Goal: Complete application form

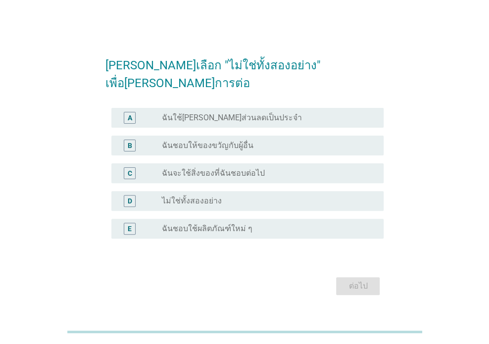
click at [207, 196] on label "ไม่ใช่ทั้งสองอย่าง" at bounding box center [192, 201] width 60 height 10
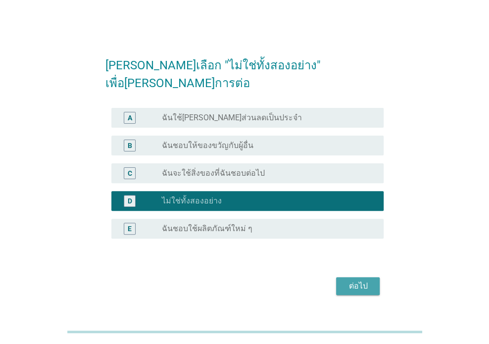
click at [355, 280] on div "ต่อไป" at bounding box center [358, 286] width 28 height 12
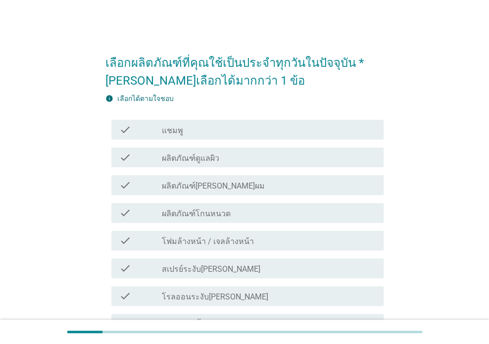
click at [206, 133] on div "check_box_outline_blank แชมพู" at bounding box center [269, 130] width 214 height 12
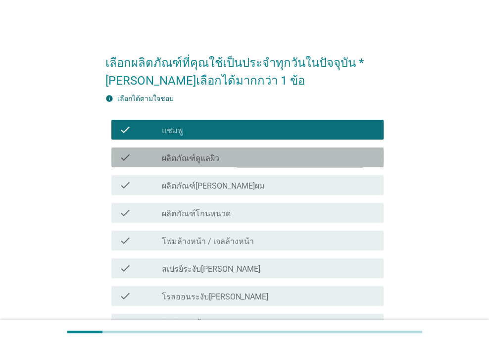
click at [221, 157] on div "check_box_outline_blank ผลิตภัณฑ์ดูแลผิว" at bounding box center [269, 157] width 214 height 12
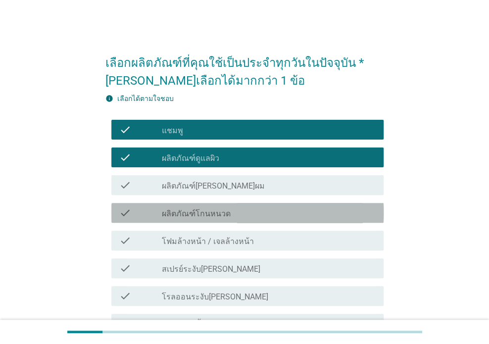
click at [236, 217] on div "check_box_outline_blank ผลิตภัณฑ์โกนหนวด" at bounding box center [269, 213] width 214 height 12
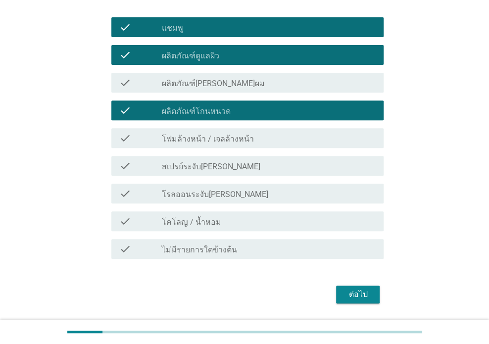
scroll to position [132, 0]
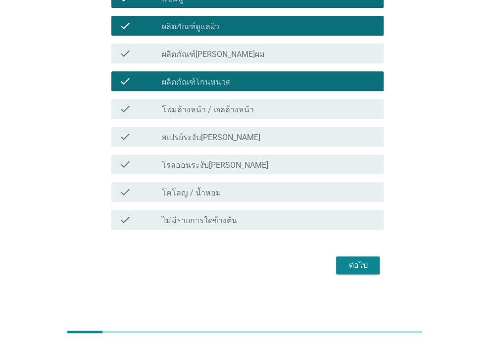
click at [221, 140] on label "สเปรย์ระงับ[PERSON_NAME]" at bounding box center [211, 138] width 98 height 10
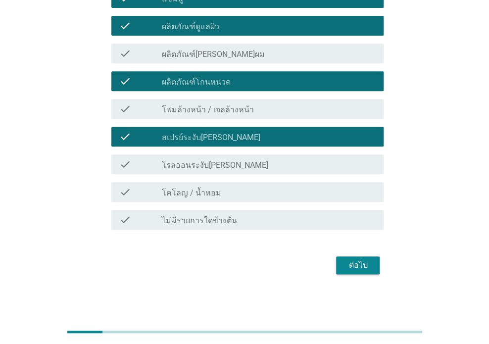
click at [243, 110] on label "โฟมล้างหน้า / เจลล้างหน้า" at bounding box center [208, 110] width 92 height 10
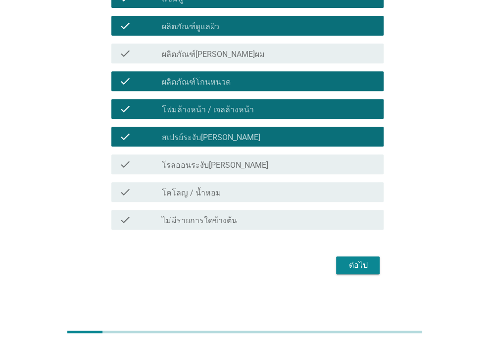
click at [356, 267] on div "ต่อไป" at bounding box center [358, 265] width 28 height 12
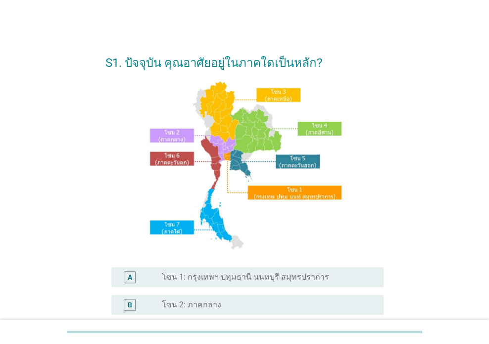
click at [196, 278] on label "โซน 1: กรุงเทพฯ ปทุมธานี นนทบุรี สมุทรปราการ" at bounding box center [245, 277] width 167 height 10
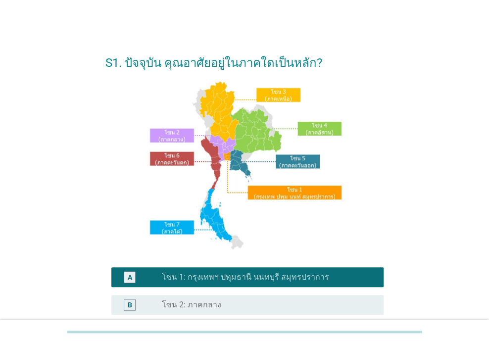
scroll to position [236, 0]
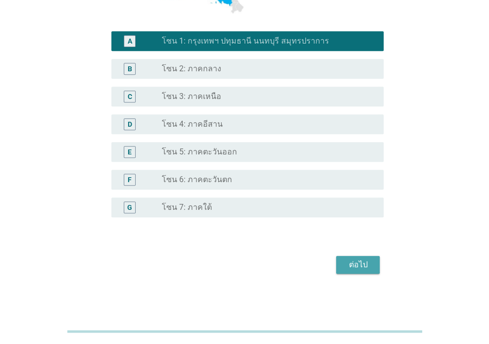
click at [359, 270] on div "ต่อไป" at bounding box center [358, 265] width 28 height 12
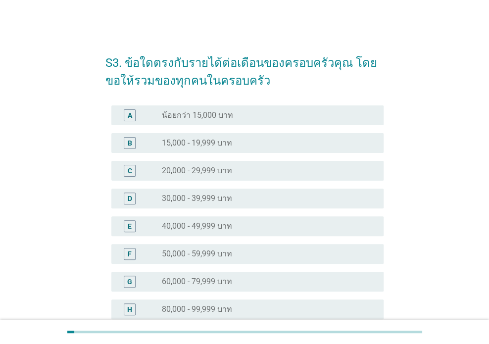
click at [186, 216] on div "E radio_button_unchecked 40,000 - 49,999 บาท" at bounding box center [247, 226] width 273 height 20
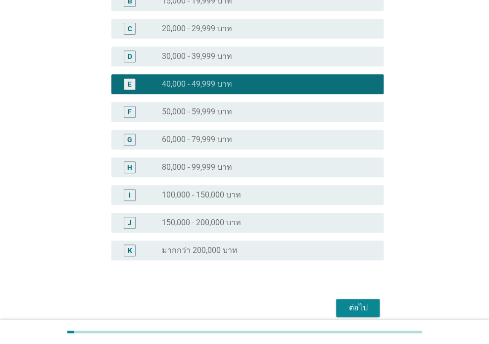
scroll to position [185, 0]
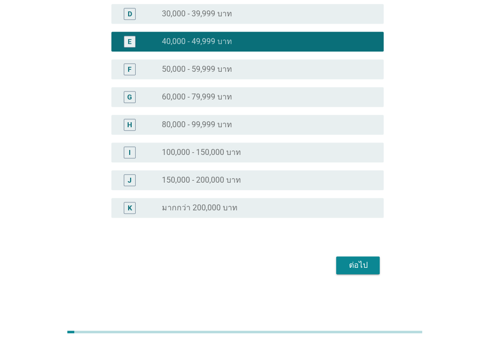
click at [345, 260] on div "ต่อไป" at bounding box center [358, 265] width 28 height 12
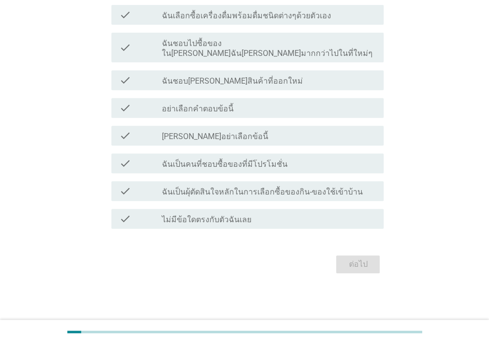
scroll to position [0, 0]
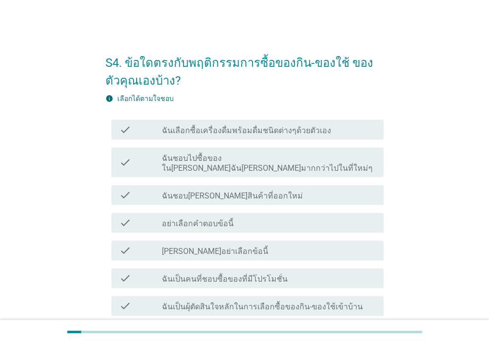
click at [252, 189] on div "check_box_outline_blank ฉันชอบลองสินค้าที่ออกใหม่" at bounding box center [269, 195] width 214 height 12
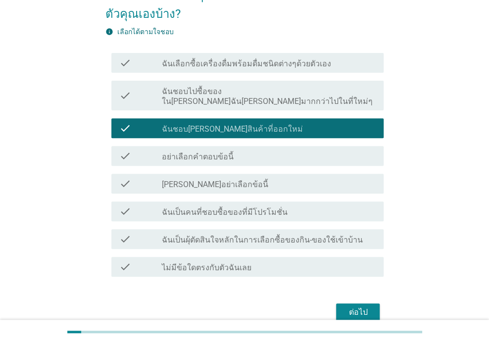
scroll to position [104, 0]
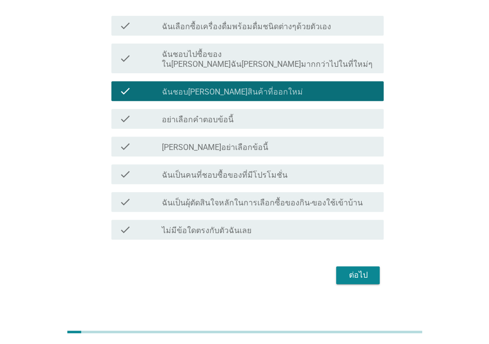
click at [240, 170] on label "ฉันเป็นคนที่ชอบซื้อของที่มีโปรโมชั่น" at bounding box center [225, 175] width 126 height 10
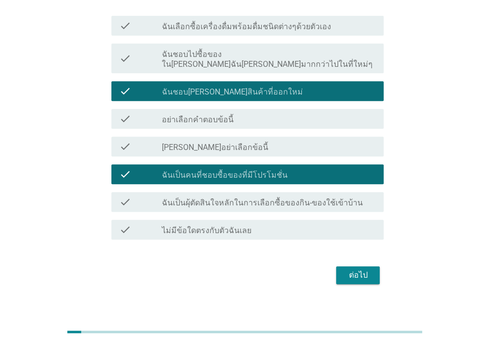
click at [311, 198] on label "ฉันเป็นผุ้ตัดสินใจหลักในการเลือกซื้อของกิน-ของใช้เข้าบ้าน" at bounding box center [262, 203] width 201 height 10
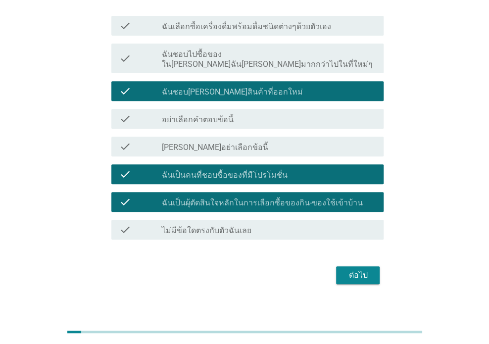
click at [360, 266] on button "ต่อไป" at bounding box center [358, 275] width 44 height 18
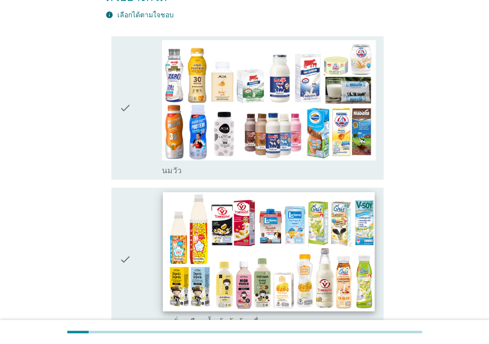
scroll to position [165, 0]
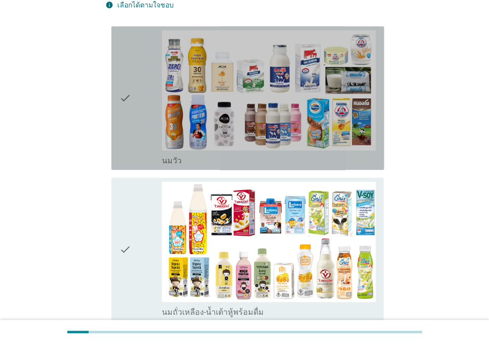
click at [127, 77] on icon "check" at bounding box center [125, 98] width 12 height 136
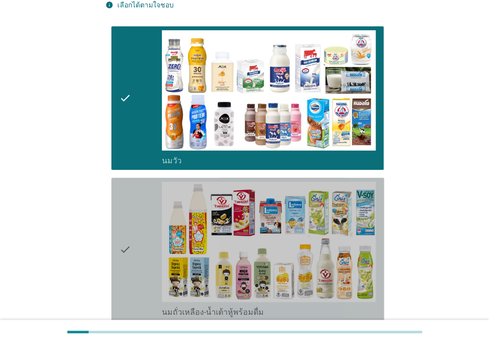
click at [127, 196] on icon "check" at bounding box center [125, 250] width 12 height 136
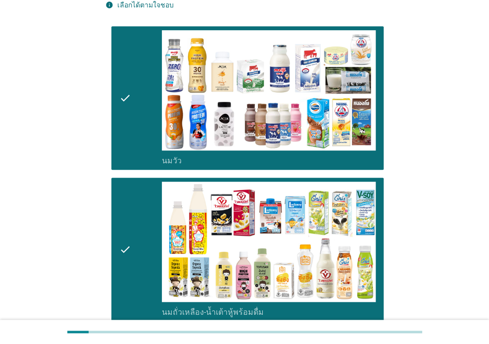
scroll to position [330, 0]
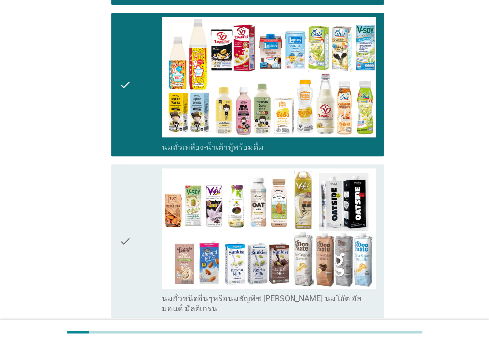
click at [130, 190] on icon "check" at bounding box center [125, 240] width 12 height 145
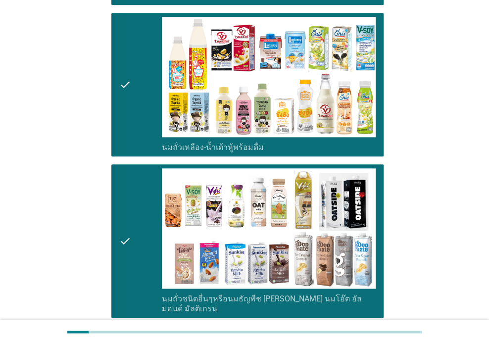
scroll to position [495, 0]
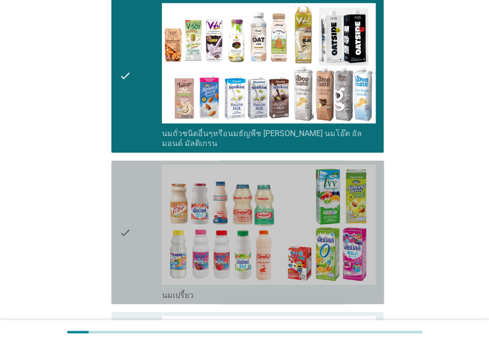
click at [136, 182] on div "check" at bounding box center [140, 232] width 43 height 136
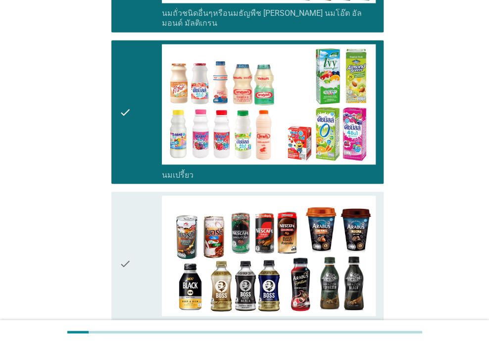
scroll to position [660, 0]
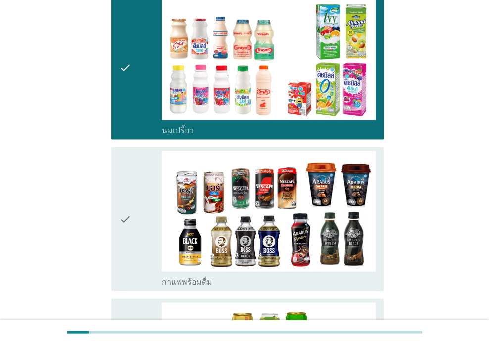
click at [141, 177] on div "check" at bounding box center [140, 219] width 43 height 136
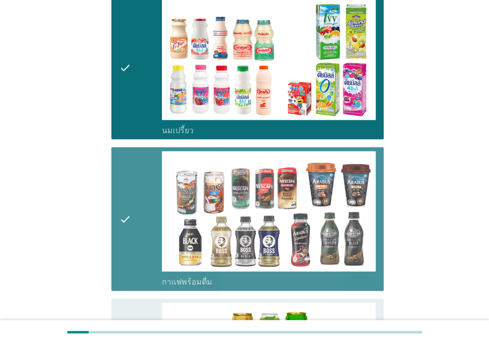
scroll to position [989, 0]
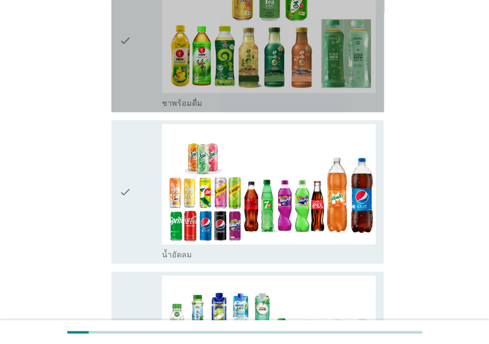
click at [134, 51] on div "check" at bounding box center [140, 41] width 43 height 136
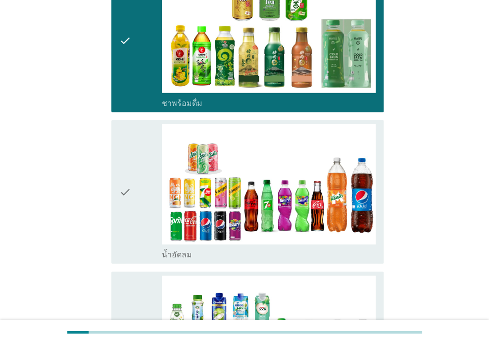
click at [143, 142] on div "check" at bounding box center [140, 192] width 43 height 136
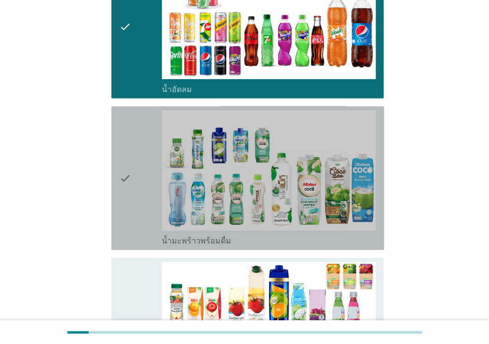
click at [147, 146] on div "check" at bounding box center [140, 178] width 43 height 136
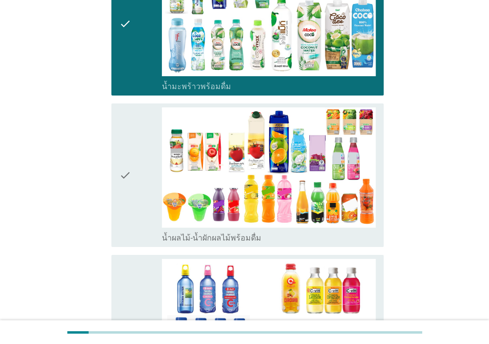
scroll to position [1319, 0]
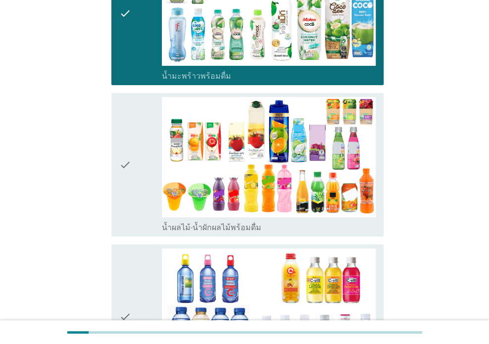
click at [142, 153] on div "check" at bounding box center [140, 165] width 43 height 136
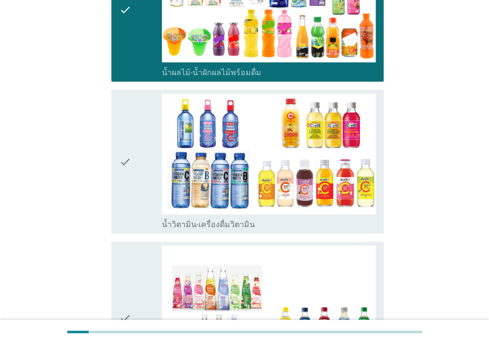
scroll to position [1484, 0]
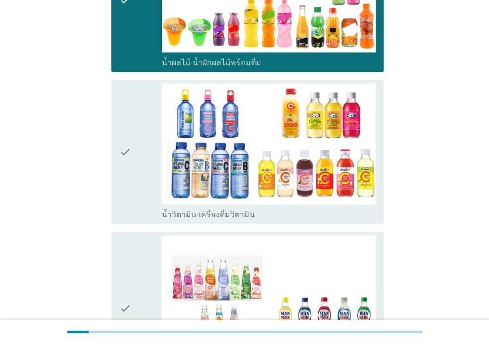
click at [136, 154] on div "check" at bounding box center [140, 152] width 43 height 136
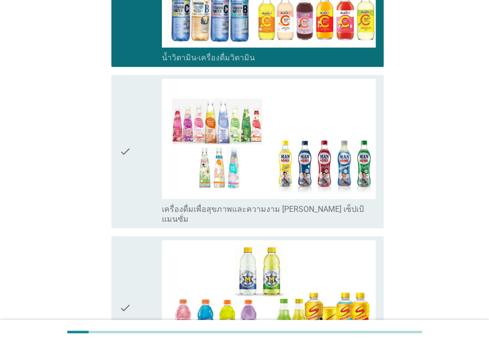
scroll to position [1649, 0]
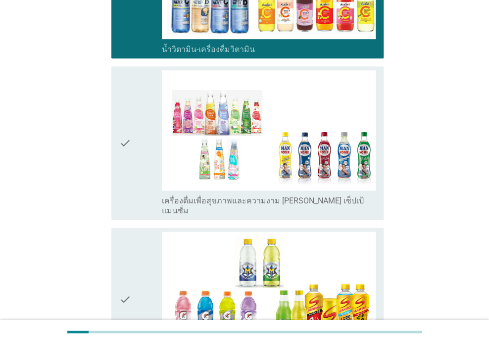
click at [136, 145] on div "check" at bounding box center [140, 142] width 43 height 145
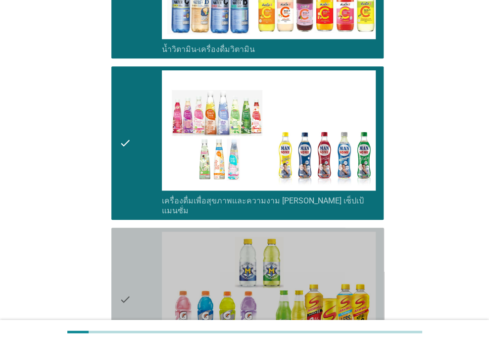
click at [146, 232] on div "check" at bounding box center [140, 300] width 43 height 136
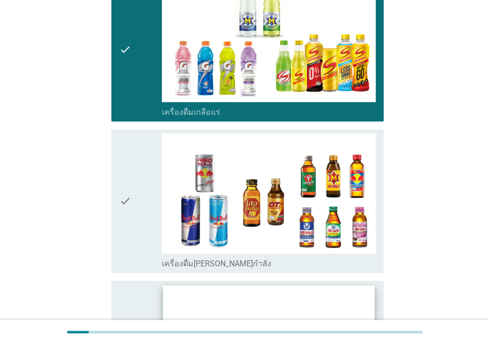
scroll to position [1979, 0]
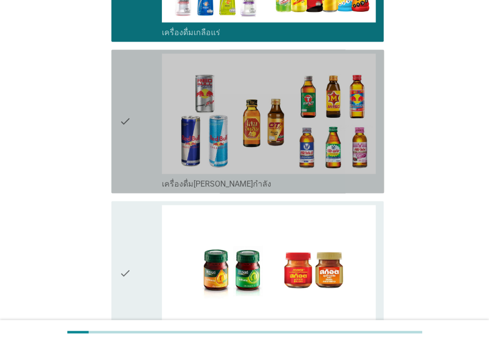
click at [148, 120] on div "check" at bounding box center [140, 121] width 43 height 136
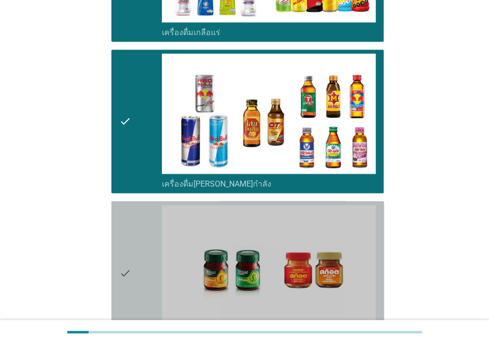
click at [146, 209] on div "check" at bounding box center [140, 273] width 43 height 136
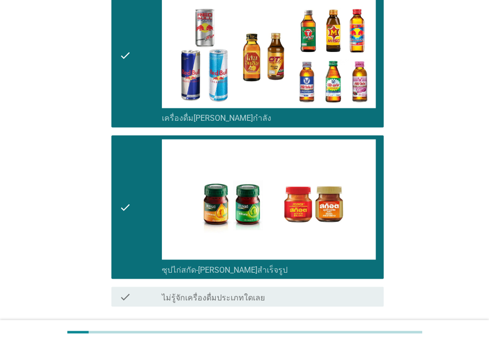
scroll to position [2082, 0]
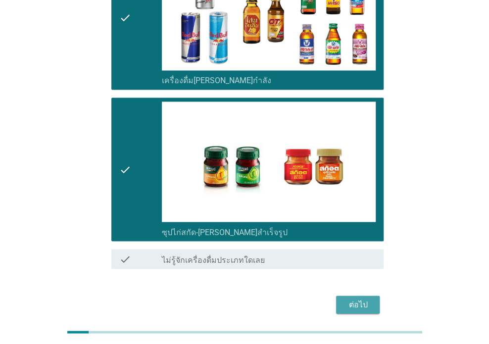
click at [370, 298] on div "ต่อไป" at bounding box center [358, 304] width 28 height 12
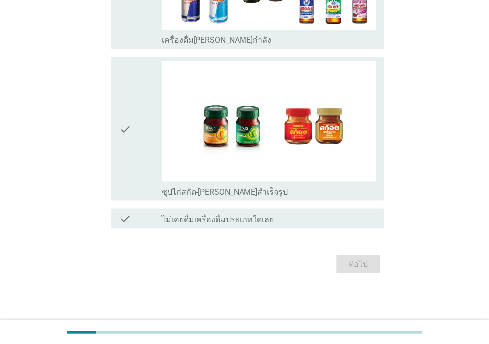
scroll to position [0, 0]
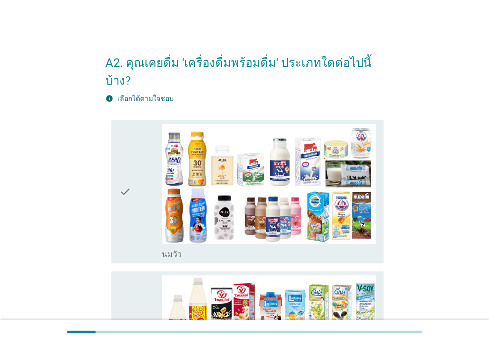
click at [136, 144] on div "check" at bounding box center [140, 192] width 43 height 136
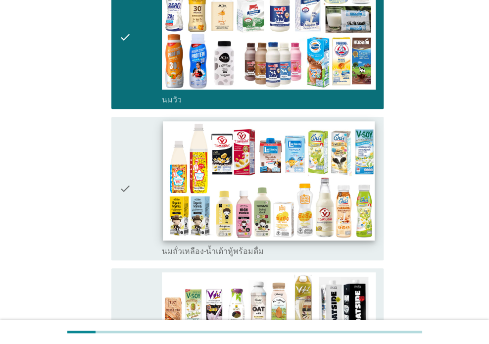
scroll to position [165, 0]
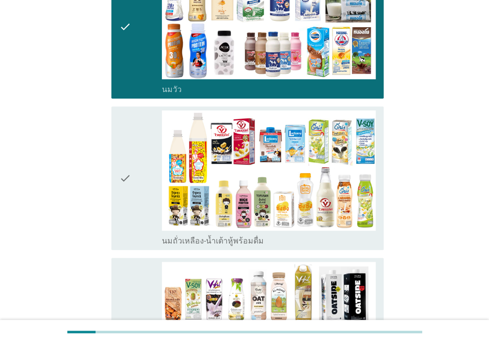
click at [145, 125] on div "check" at bounding box center [140, 178] width 43 height 136
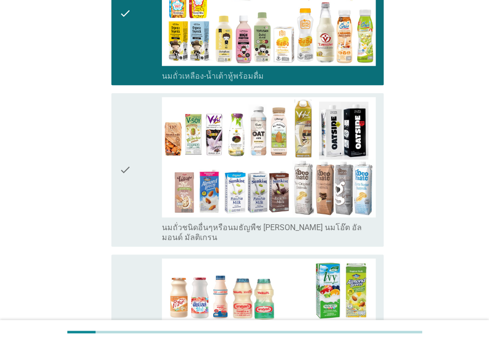
click at [144, 135] on div "check" at bounding box center [140, 169] width 43 height 145
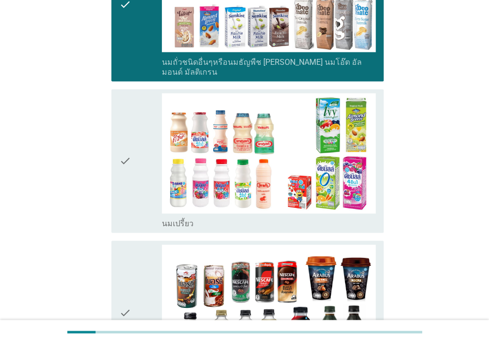
click at [146, 155] on div "check" at bounding box center [140, 161] width 43 height 136
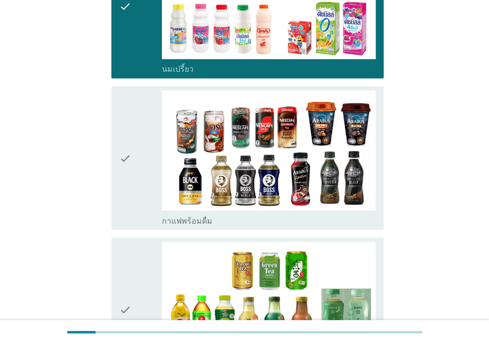
scroll to position [660, 0]
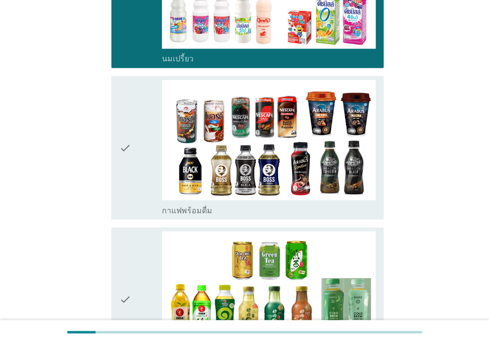
click at [147, 155] on div "check" at bounding box center [140, 148] width 43 height 136
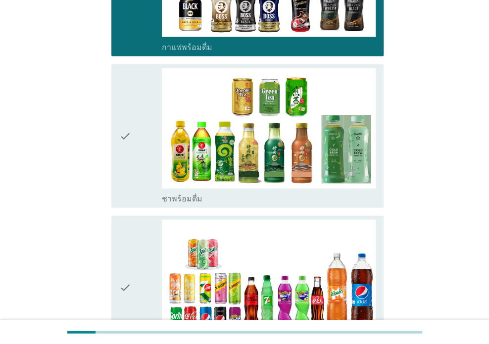
scroll to position [824, 0]
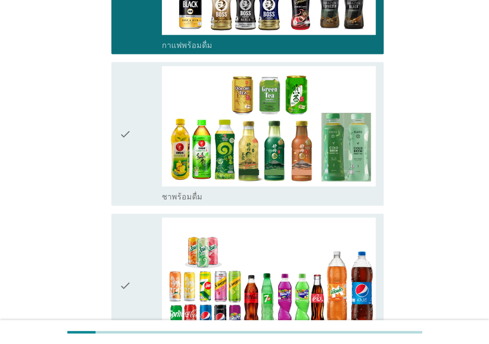
click at [143, 154] on div "check" at bounding box center [140, 134] width 43 height 136
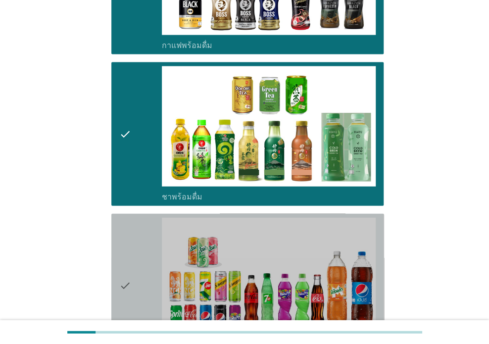
click at [151, 218] on div "check" at bounding box center [140, 286] width 43 height 136
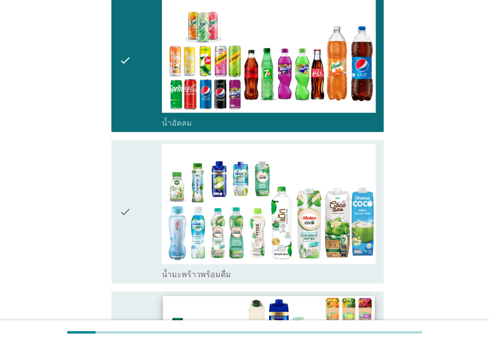
scroll to position [1154, 0]
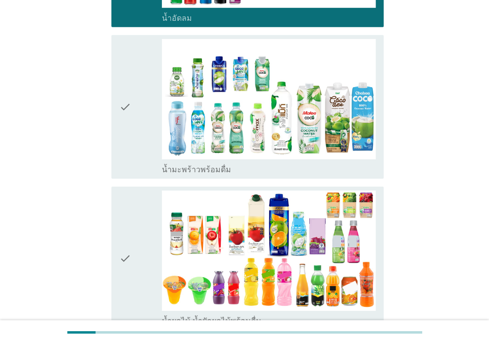
click at [148, 190] on div "check" at bounding box center [140, 258] width 43 height 136
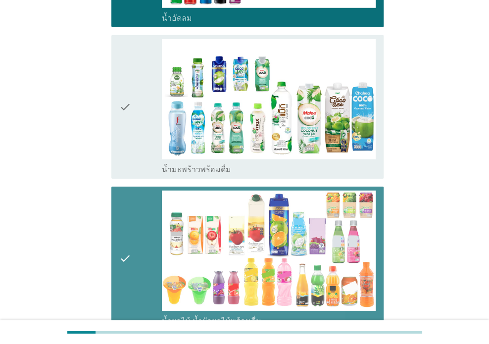
click at [142, 130] on div "check" at bounding box center [140, 107] width 43 height 136
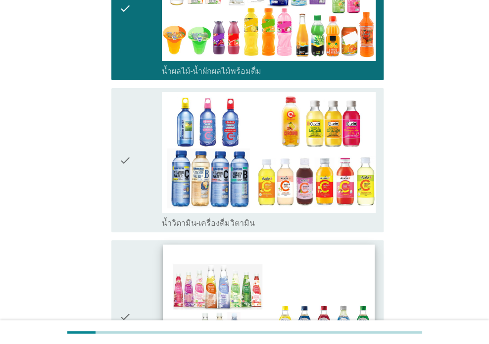
scroll to position [1484, 0]
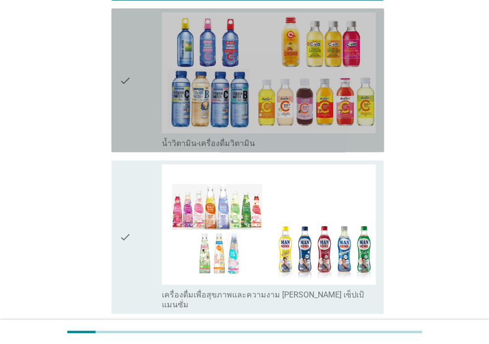
click at [143, 96] on div "check" at bounding box center [140, 80] width 43 height 136
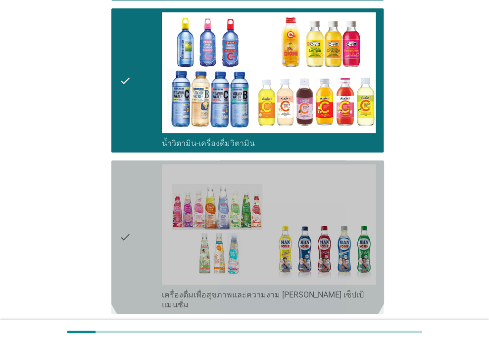
click at [146, 164] on div "check" at bounding box center [140, 236] width 43 height 145
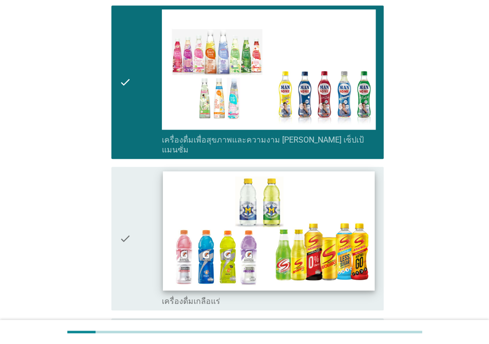
scroll to position [1649, 0]
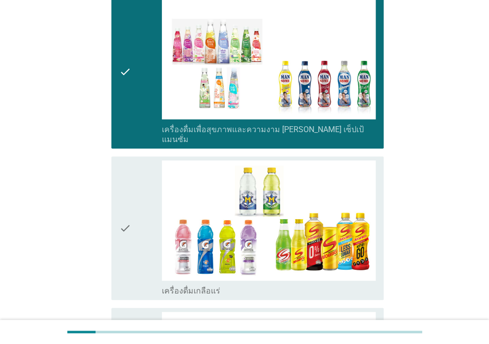
click at [147, 160] on div "check" at bounding box center [140, 228] width 43 height 136
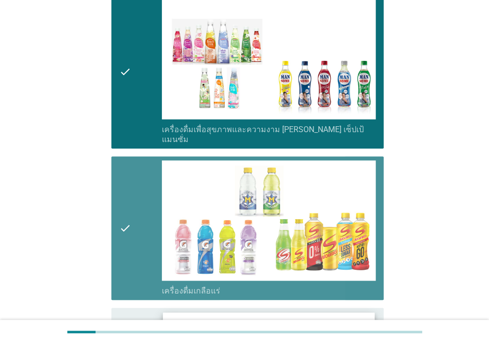
scroll to position [1814, 0]
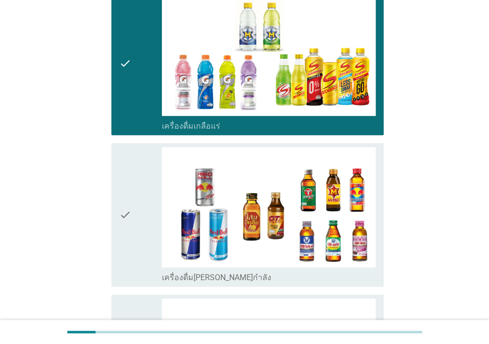
click at [147, 149] on div "check" at bounding box center [140, 215] width 43 height 136
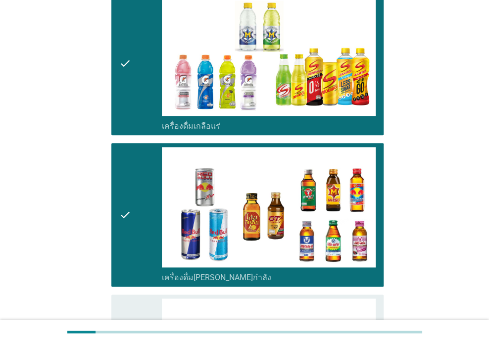
scroll to position [2011, 0]
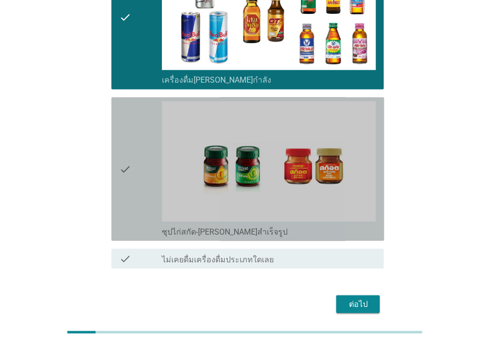
click at [145, 135] on div "check" at bounding box center [140, 169] width 43 height 136
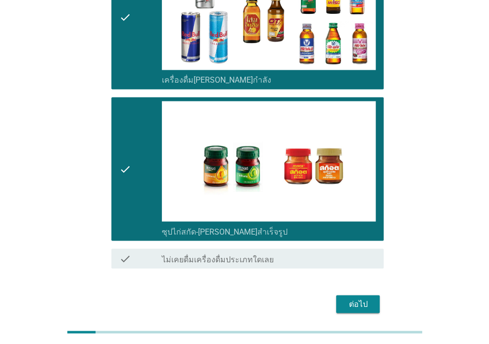
click at [365, 298] on div "ต่อไป" at bounding box center [358, 304] width 28 height 12
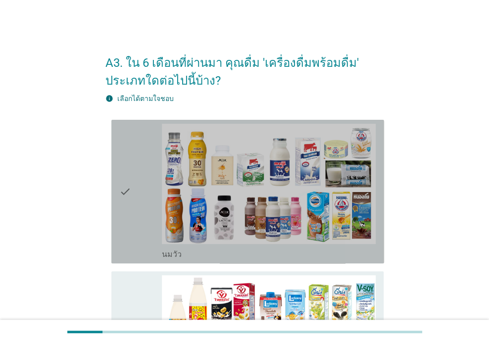
click at [127, 143] on icon "check" at bounding box center [125, 192] width 12 height 136
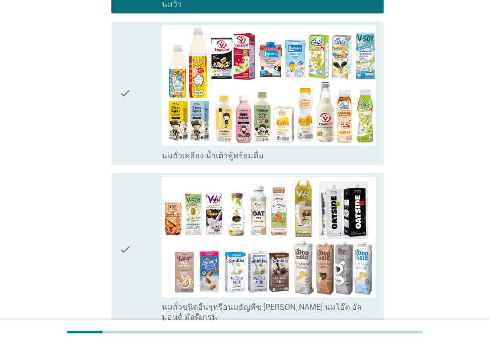
scroll to position [330, 0]
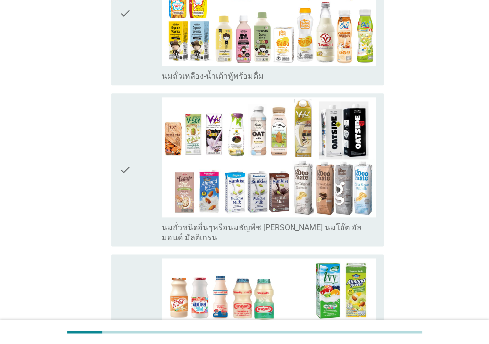
click at [139, 121] on div "check" at bounding box center [140, 169] width 43 height 145
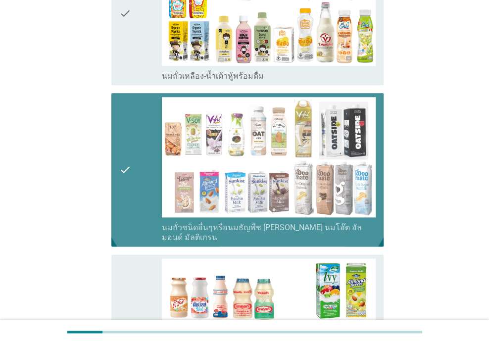
click at [139, 54] on div "check" at bounding box center [140, 14] width 43 height 136
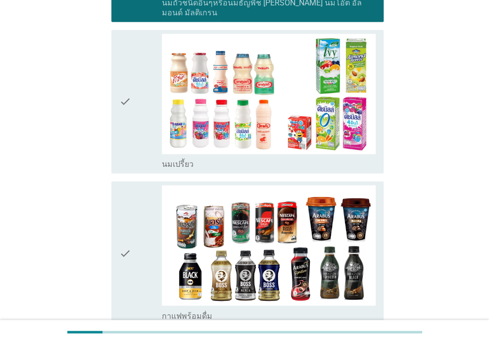
scroll to position [660, 0]
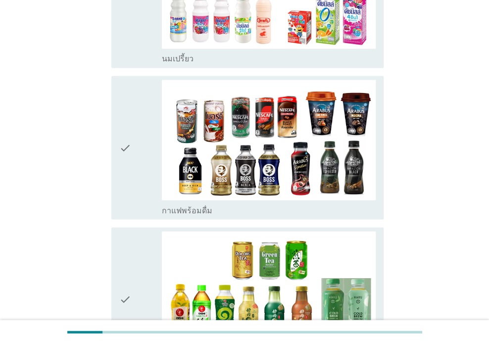
click at [153, 107] on div "check" at bounding box center [140, 148] width 43 height 136
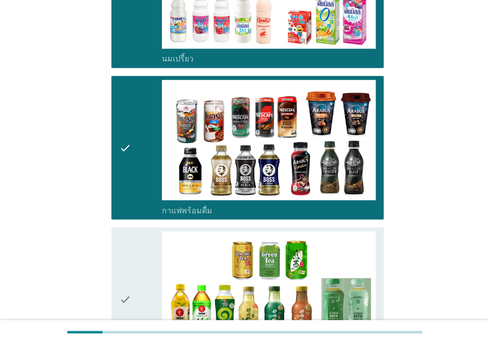
click at [158, 240] on div "check" at bounding box center [140, 299] width 43 height 136
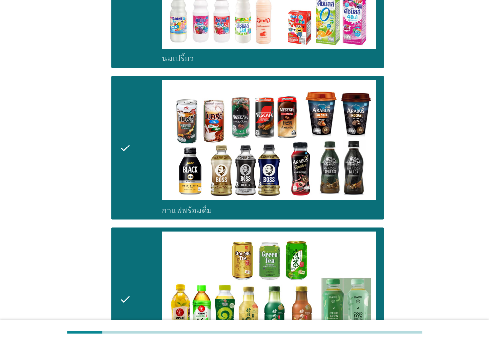
scroll to position [989, 0]
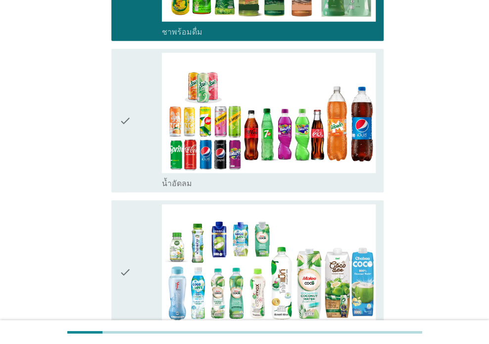
click at [127, 143] on icon "check" at bounding box center [125, 121] width 12 height 136
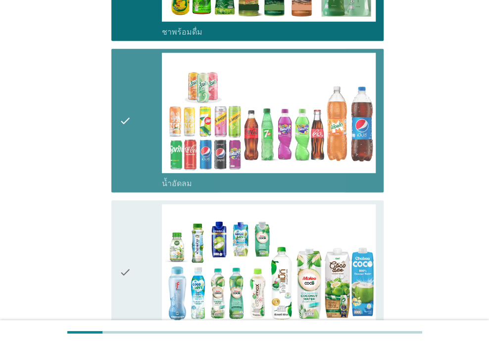
click at [139, 220] on div "check" at bounding box center [140, 272] width 43 height 136
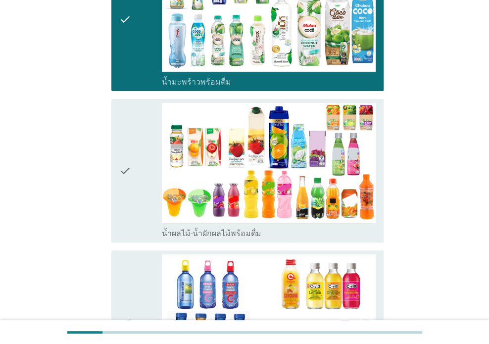
scroll to position [1484, 0]
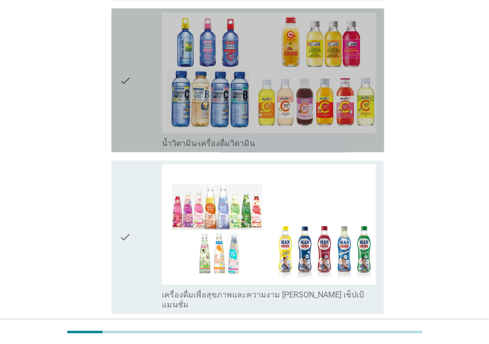
click at [141, 103] on div "check" at bounding box center [140, 80] width 43 height 136
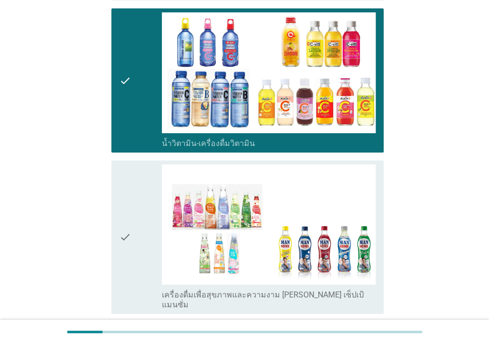
click at [151, 171] on div "check" at bounding box center [140, 236] width 43 height 145
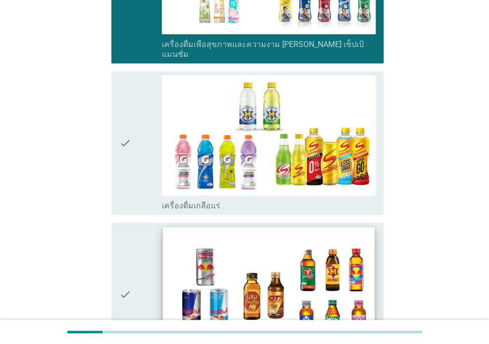
scroll to position [1814, 0]
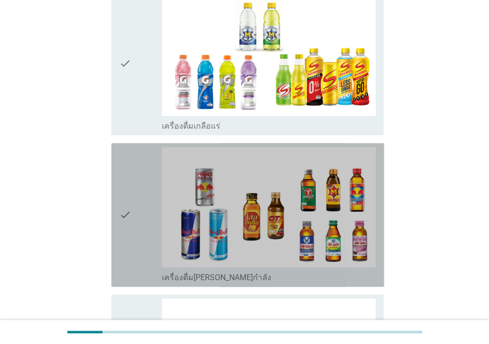
click at [149, 160] on div "check" at bounding box center [140, 215] width 43 height 136
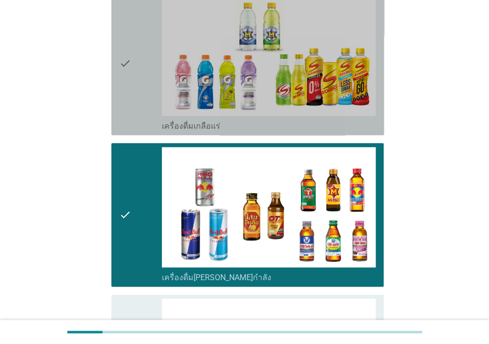
click at [149, 85] on div "check" at bounding box center [140, 64] width 43 height 136
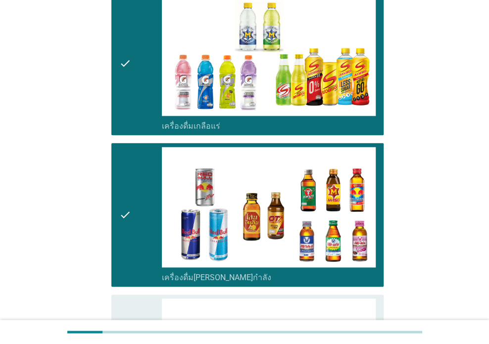
click at [144, 147] on div "check" at bounding box center [140, 215] width 43 height 136
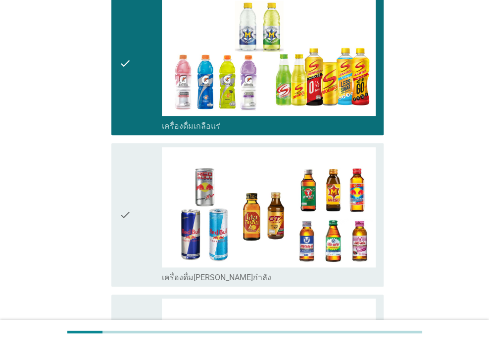
click at [149, 147] on div "check" at bounding box center [140, 215] width 43 height 136
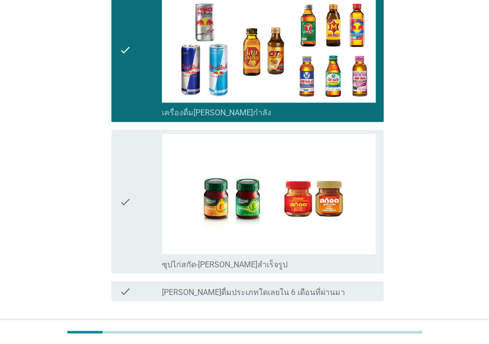
click at [151, 167] on div "check" at bounding box center [140, 202] width 43 height 136
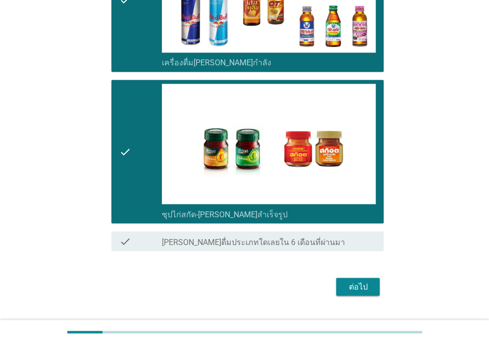
scroll to position [2029, 0]
click at [363, 281] on div "ต่อไป" at bounding box center [358, 287] width 28 height 12
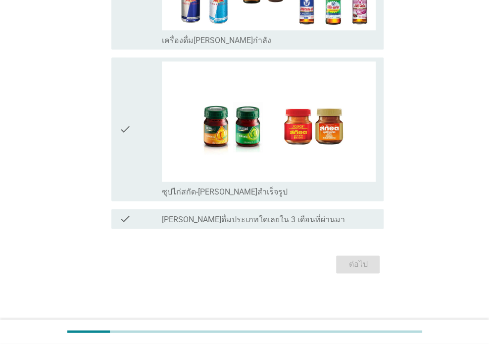
scroll to position [0, 0]
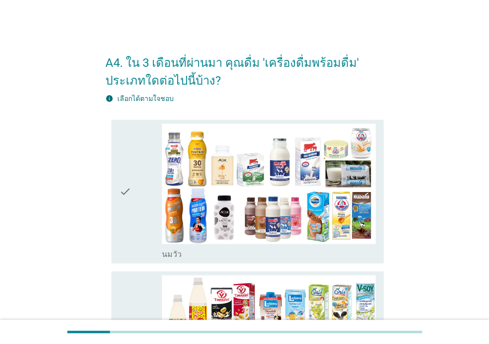
click at [141, 149] on div "check" at bounding box center [140, 192] width 43 height 136
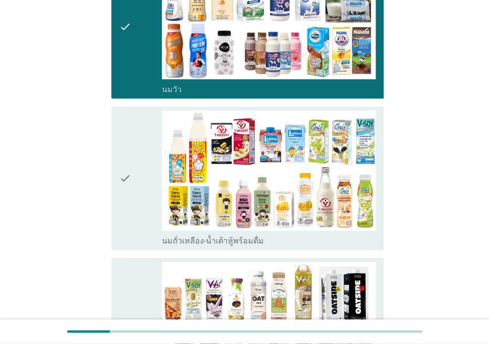
click at [139, 148] on div "check" at bounding box center [140, 178] width 43 height 136
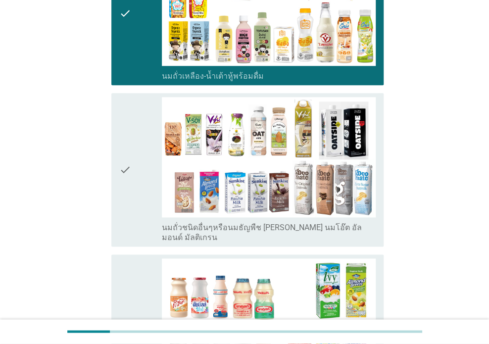
click at [142, 153] on div "check" at bounding box center [140, 169] width 43 height 145
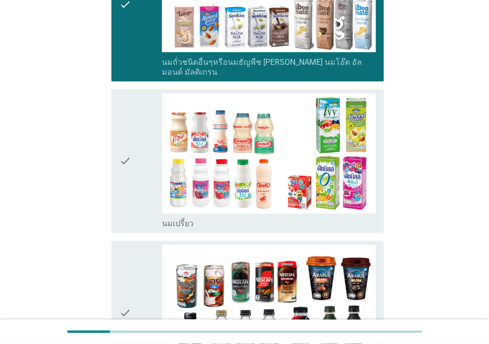
click at [146, 169] on div "check" at bounding box center [140, 161] width 43 height 136
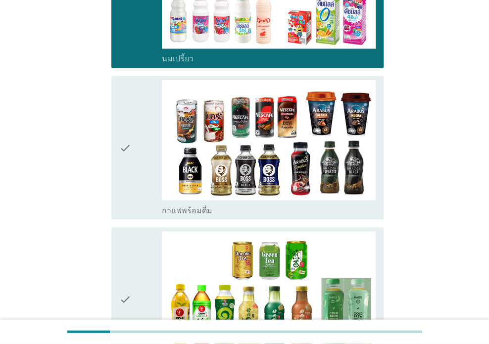
click at [157, 177] on div "check" at bounding box center [140, 148] width 43 height 136
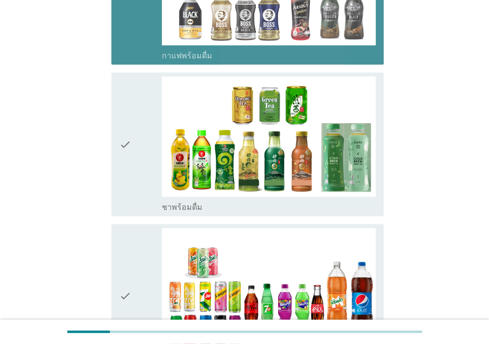
scroll to position [824, 0]
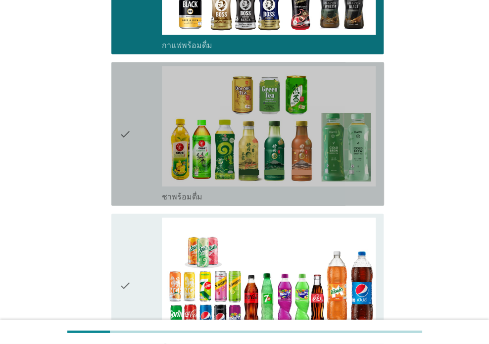
click at [151, 165] on div "check" at bounding box center [140, 134] width 43 height 136
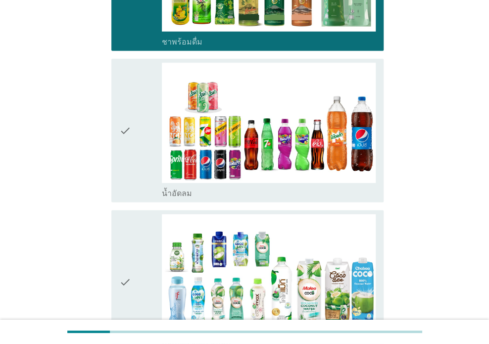
scroll to position [989, 0]
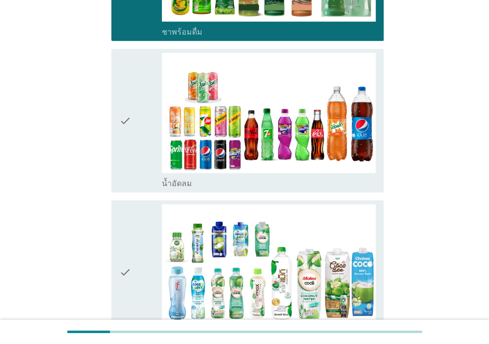
click at [151, 143] on div "check" at bounding box center [140, 121] width 43 height 136
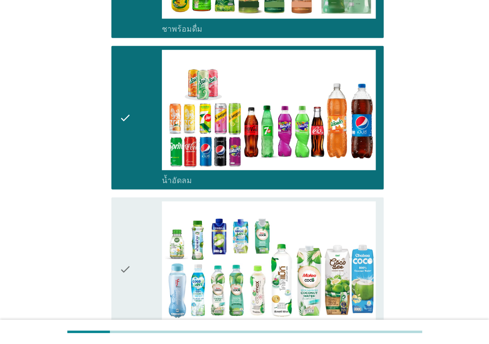
scroll to position [1154, 0]
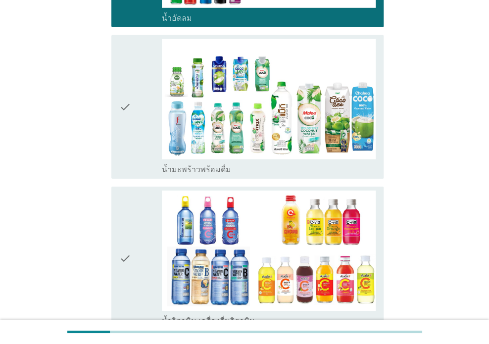
click at [146, 149] on div "check" at bounding box center [140, 107] width 43 height 136
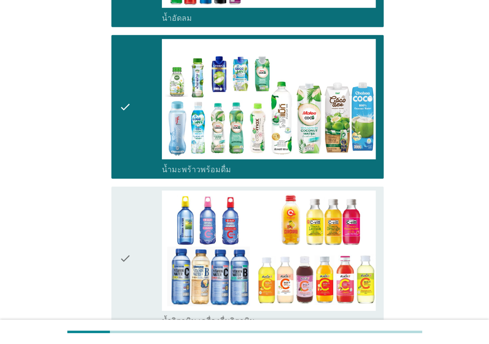
click at [154, 208] on div "check" at bounding box center [140, 258] width 43 height 136
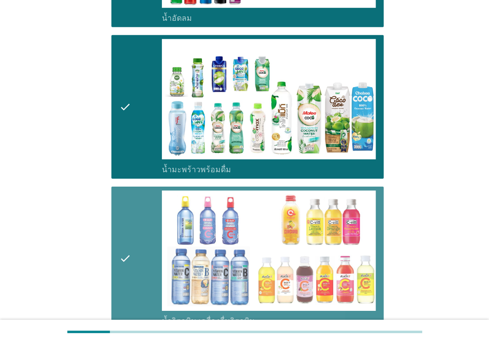
scroll to position [1484, 0]
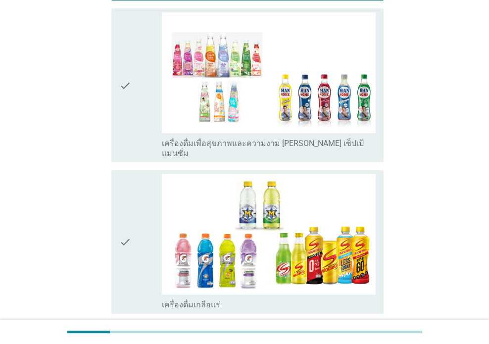
click at [145, 118] on div "check" at bounding box center [140, 84] width 43 height 145
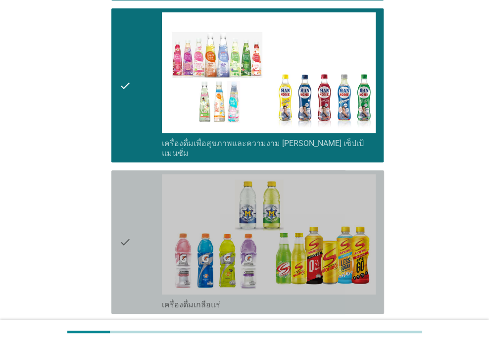
click at [149, 190] on div "check" at bounding box center [140, 242] width 43 height 136
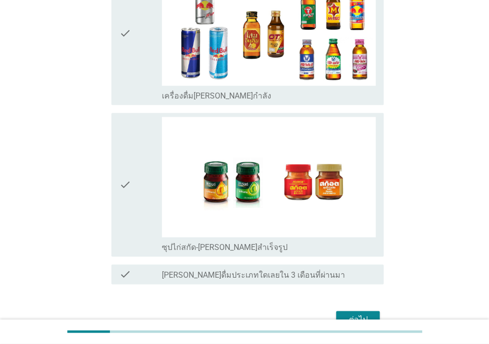
scroll to position [1878, 0]
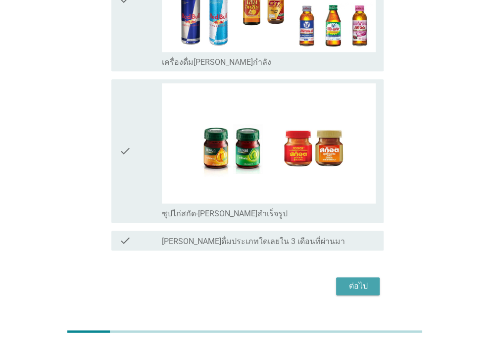
click at [360, 280] on div "ต่อไป" at bounding box center [358, 286] width 28 height 12
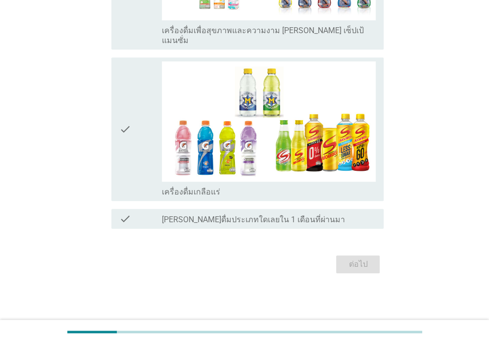
scroll to position [0, 0]
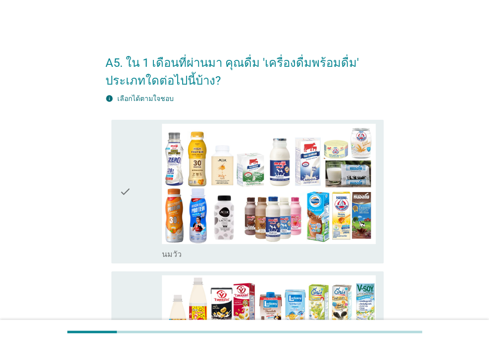
click at [151, 146] on div "check" at bounding box center [140, 192] width 43 height 136
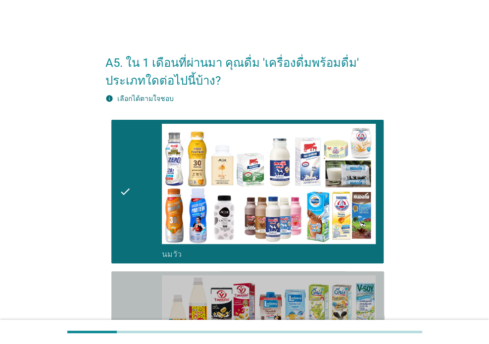
click at [145, 282] on div "check" at bounding box center [140, 343] width 43 height 136
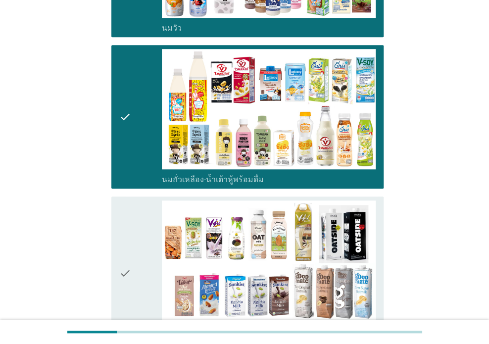
scroll to position [495, 0]
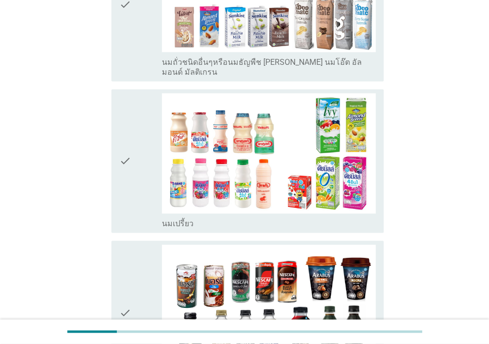
click at [145, 113] on div "check" at bounding box center [140, 161] width 43 height 136
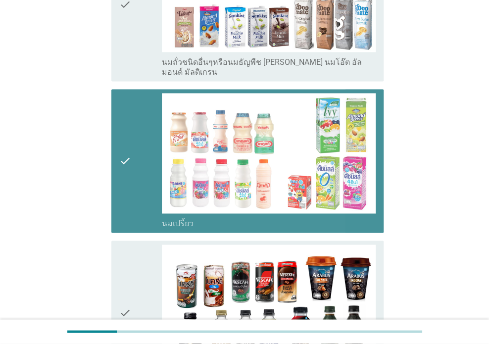
click at [141, 63] on div "check" at bounding box center [140, 4] width 43 height 145
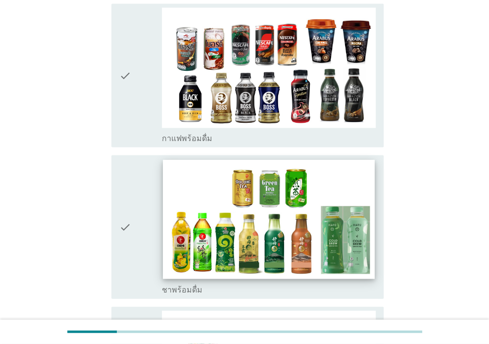
scroll to position [824, 0]
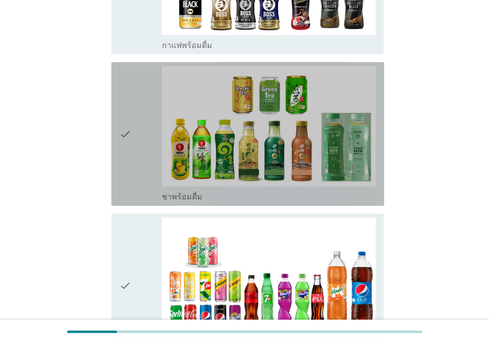
click at [150, 109] on div "check" at bounding box center [140, 134] width 43 height 136
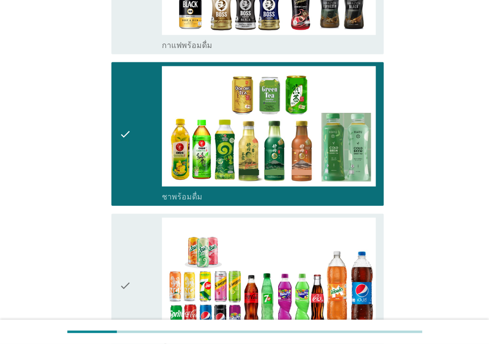
click at [148, 232] on div "check" at bounding box center [140, 286] width 43 height 136
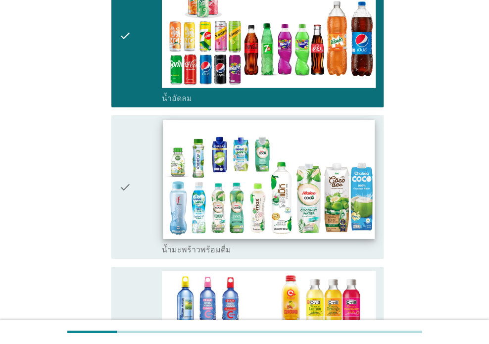
scroll to position [1154, 0]
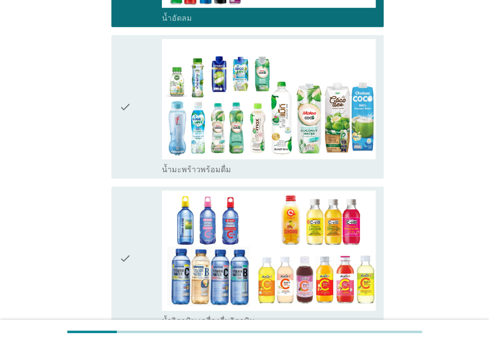
click at [148, 123] on div "check" at bounding box center [140, 107] width 43 height 136
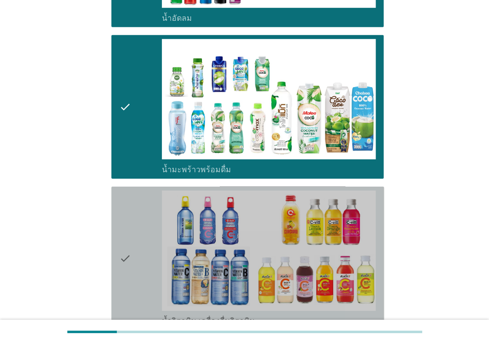
click at [156, 215] on div "check" at bounding box center [140, 258] width 43 height 136
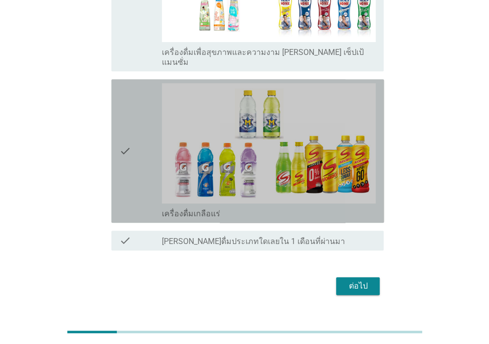
click at [146, 164] on div "check" at bounding box center [140, 151] width 43 height 136
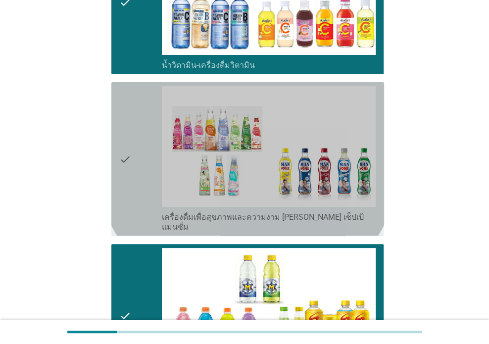
click at [144, 154] on div "check" at bounding box center [140, 158] width 43 height 145
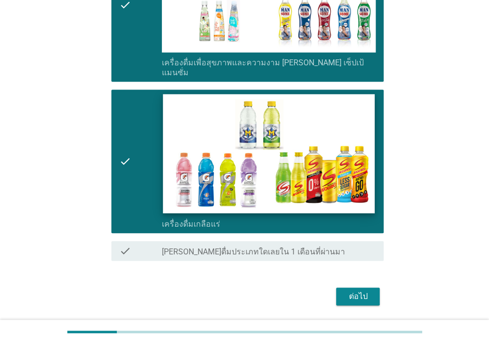
scroll to position [1575, 0]
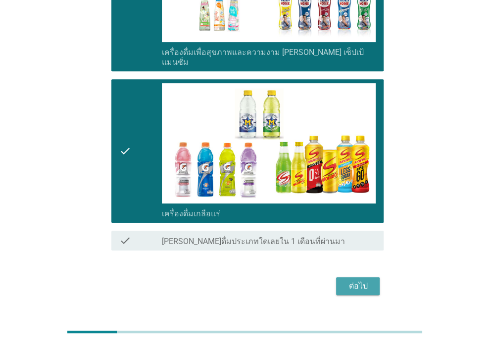
click at [363, 280] on div "ต่อไป" at bounding box center [358, 286] width 28 height 12
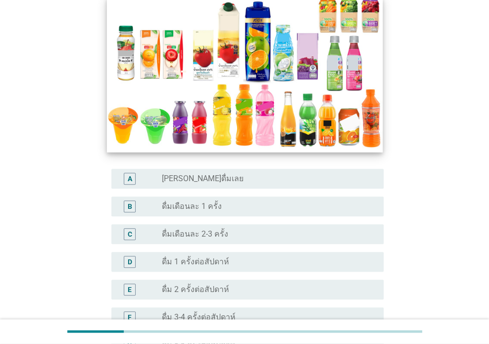
scroll to position [165, 0]
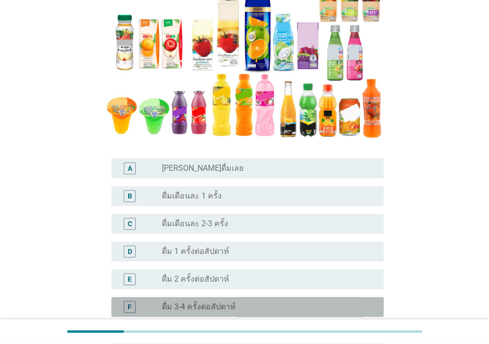
click at [196, 309] on label "ดื่ม 3-4 ครั้งต่อสัปดาห์" at bounding box center [199, 307] width 74 height 10
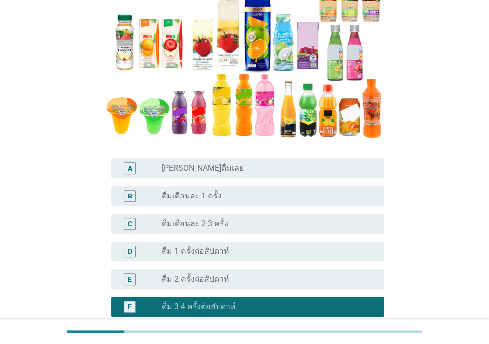
scroll to position [347, 0]
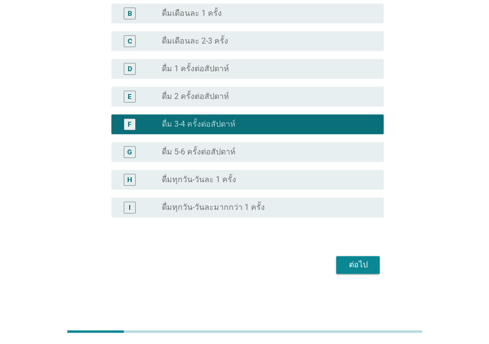
click at [366, 264] on div "ต่อไป" at bounding box center [358, 265] width 28 height 12
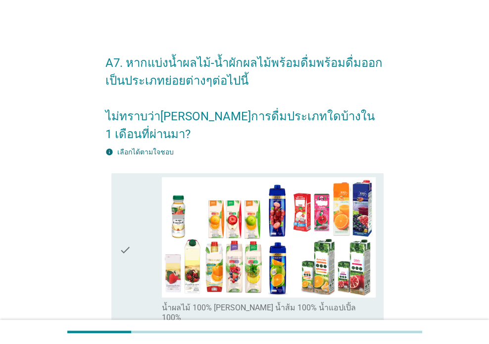
scroll to position [165, 0]
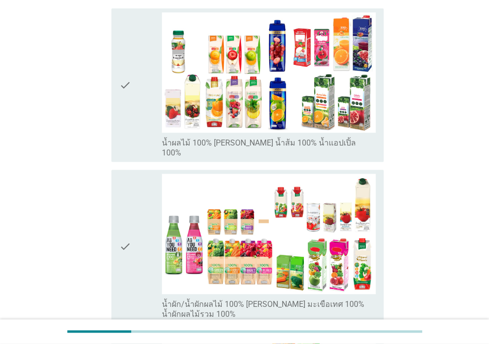
click at [129, 113] on icon "check" at bounding box center [125, 84] width 12 height 145
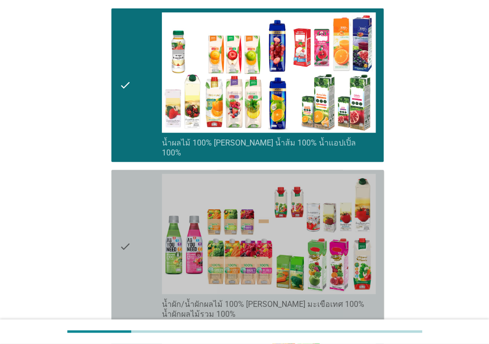
click at [140, 174] on div "check" at bounding box center [140, 246] width 43 height 145
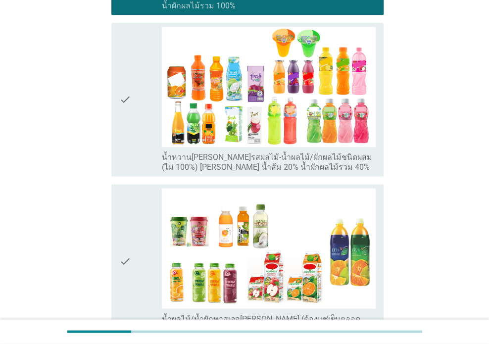
scroll to position [495, 0]
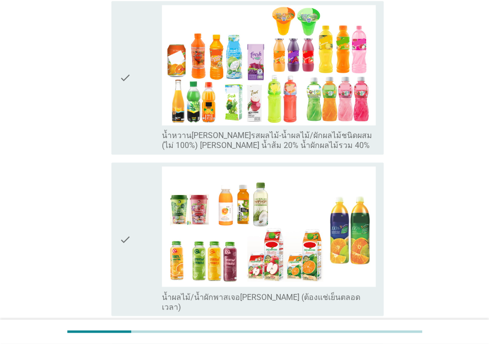
click at [139, 100] on div "check" at bounding box center [140, 77] width 43 height 145
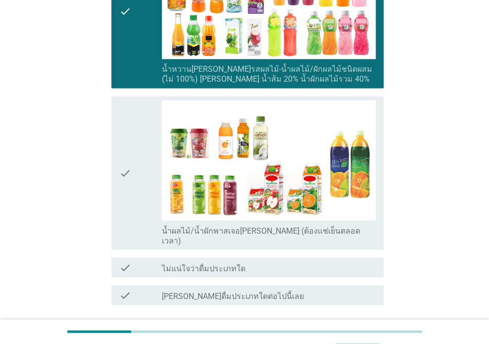
scroll to position [599, 0]
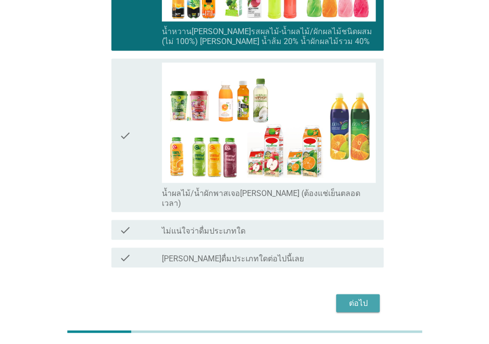
click at [359, 297] on div "ต่อไป" at bounding box center [358, 303] width 28 height 12
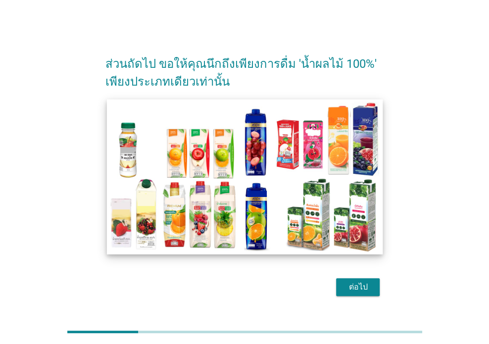
scroll to position [24, 0]
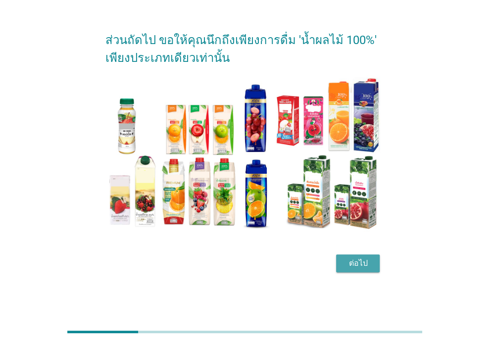
click at [367, 262] on div "ต่อไป" at bounding box center [358, 263] width 28 height 12
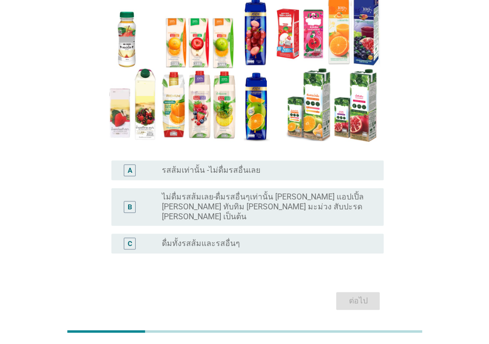
scroll to position [136, 0]
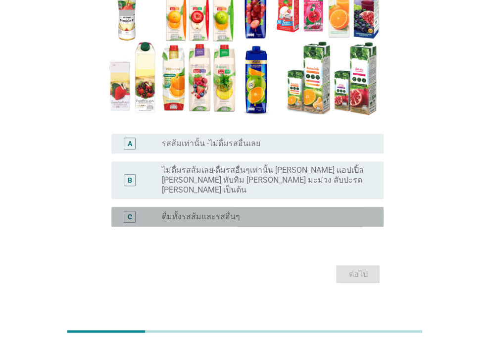
click at [209, 212] on label "ดื่มทั้งรสส้มและรสอื่นๆ" at bounding box center [201, 217] width 78 height 10
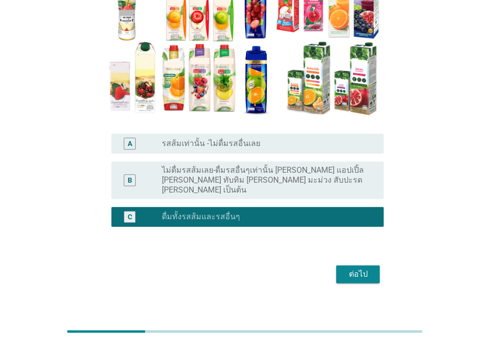
click at [356, 268] on div "ต่อไป" at bounding box center [358, 274] width 28 height 12
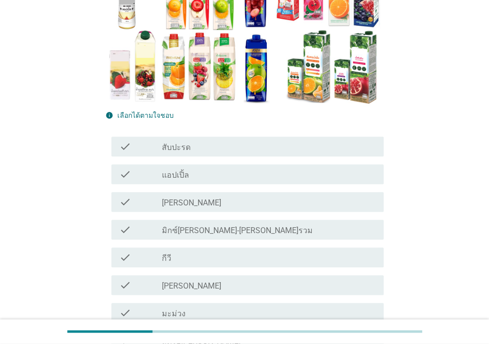
scroll to position [165, 0]
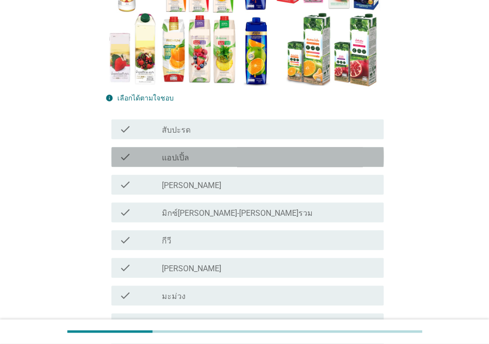
click at [201, 158] on div "check_box_outline_blank แอปเปิ้ล" at bounding box center [269, 157] width 214 height 12
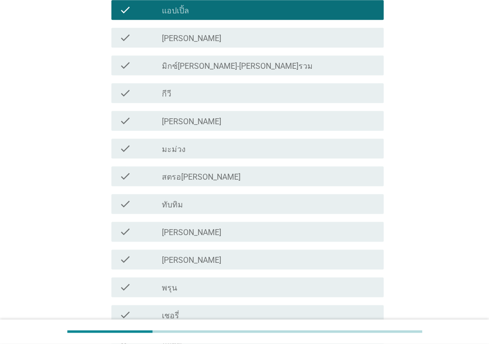
scroll to position [330, 0]
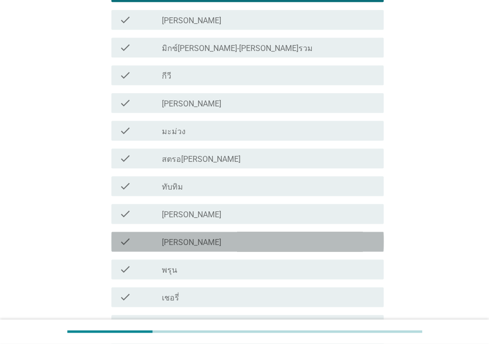
click at [191, 240] on div "check_box_outline_blank องุ่น" at bounding box center [269, 242] width 214 height 12
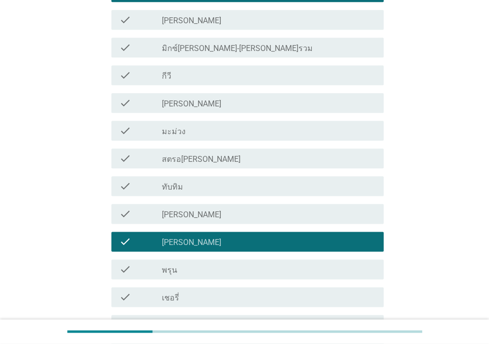
click at [189, 297] on div "check_box_outline_blank เชอรี่" at bounding box center [269, 297] width 214 height 12
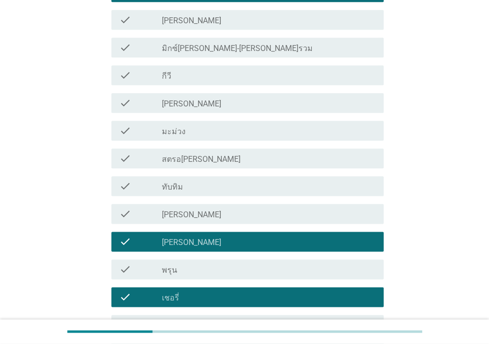
click at [191, 187] on div "check_box_outline_blank ทับทิม" at bounding box center [269, 186] width 214 height 12
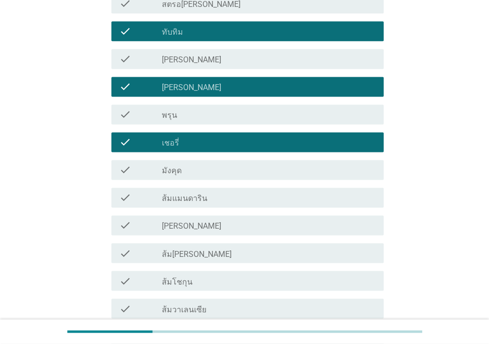
scroll to position [495, 0]
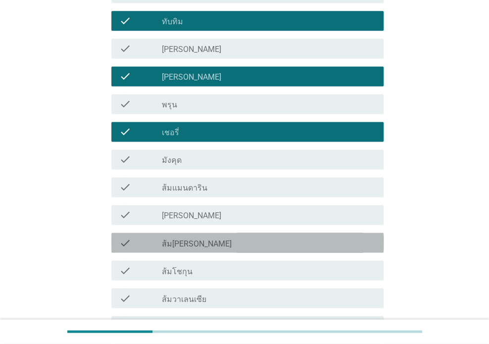
click at [215, 248] on div "check check_box_outline_blank ส้มสายน้ำผึ้ง" at bounding box center [247, 243] width 273 height 20
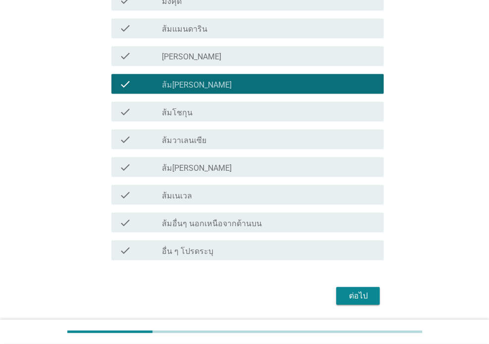
scroll to position [684, 0]
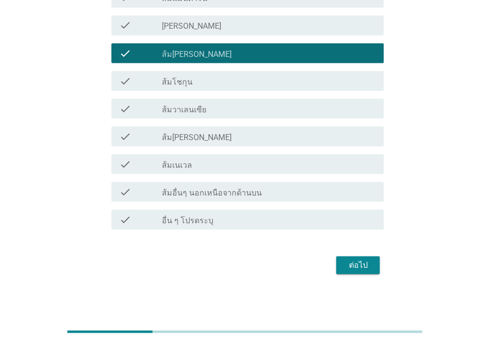
click at [367, 259] on div "ต่อไป" at bounding box center [358, 265] width 28 height 12
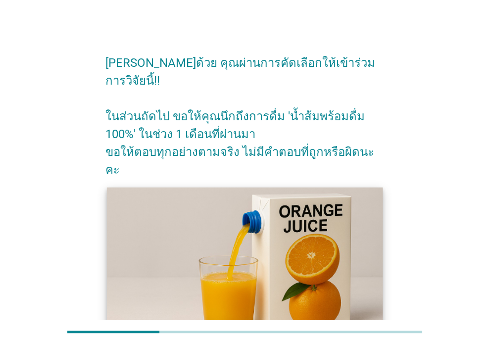
scroll to position [75, 0]
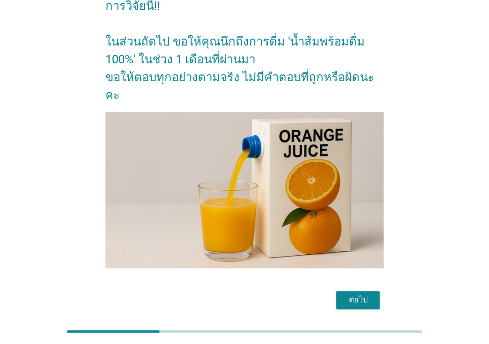
click at [359, 294] on div "ต่อไป" at bounding box center [358, 300] width 28 height 12
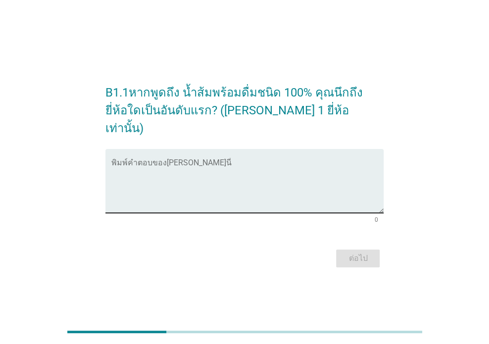
click at [209, 164] on textarea "พิมพ์คำตอบของคุณ ที่นี่" at bounding box center [247, 187] width 273 height 52
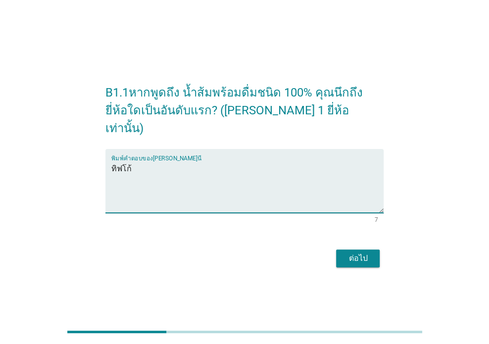
type textarea "ทิฟโก้"
click at [350, 249] on button "ต่อไป" at bounding box center [358, 258] width 44 height 18
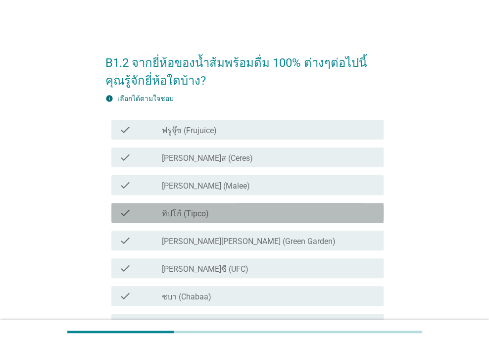
click at [226, 212] on div "check_box_outline_blank ทิปโก้ (Tipco)" at bounding box center [269, 213] width 214 height 12
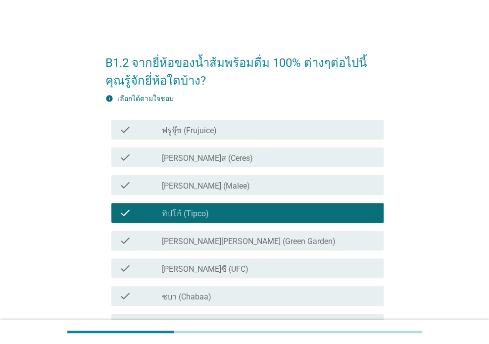
click at [218, 186] on div "check_box_outline_blank มาลี (Malee)" at bounding box center [269, 185] width 214 height 12
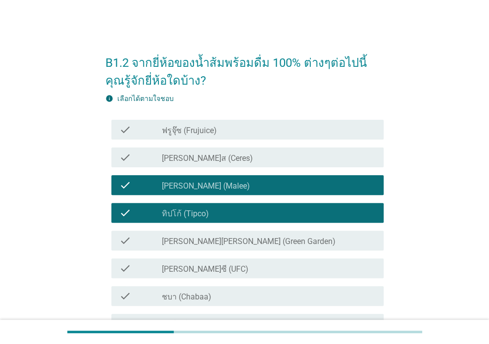
click at [224, 271] on div "check_box_outline_blank ยูเอฟซี (UFC)" at bounding box center [269, 268] width 214 height 12
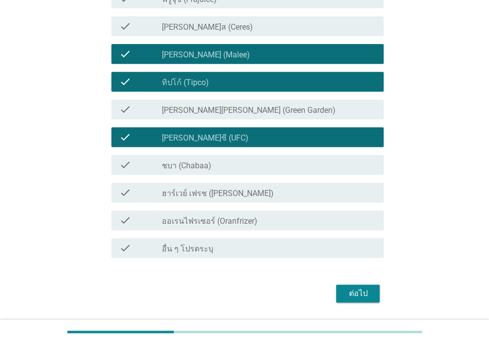
scroll to position [159, 0]
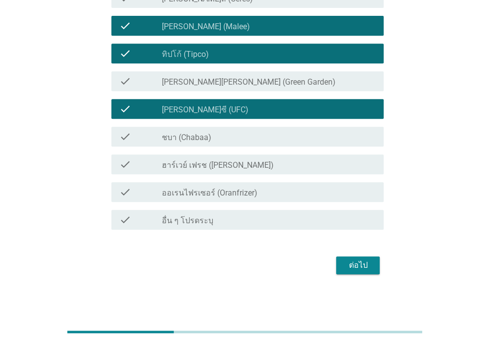
click at [214, 135] on div "check_box_outline_blank ชบา (Chabaa)" at bounding box center [269, 137] width 214 height 12
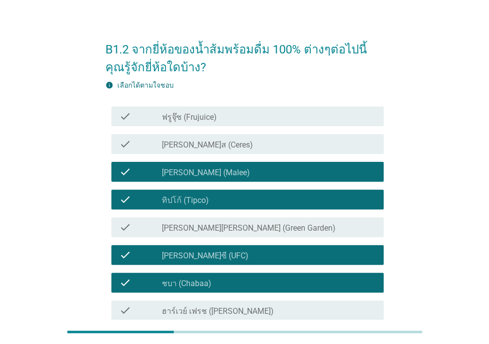
scroll to position [0, 0]
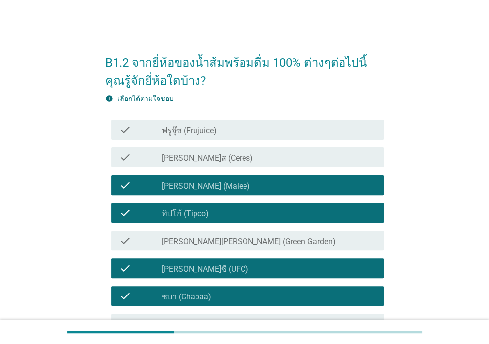
click at [227, 245] on label "กรีนการ์เด้น (Green Garden)" at bounding box center [249, 241] width 174 height 10
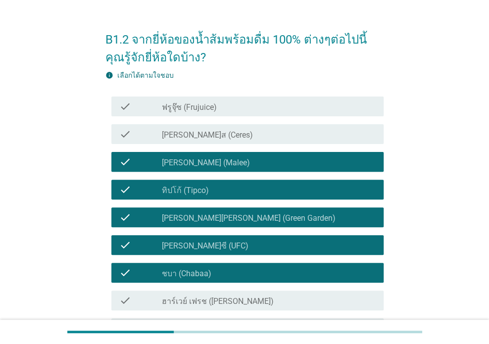
scroll to position [159, 0]
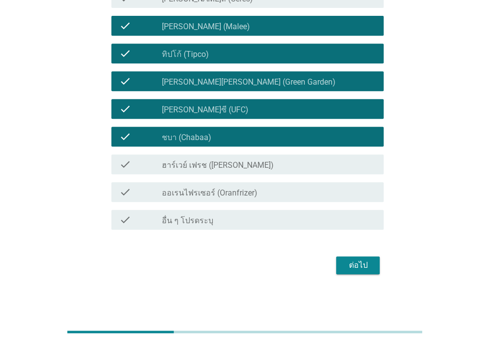
click at [359, 261] on div "ต่อไป" at bounding box center [358, 265] width 28 height 12
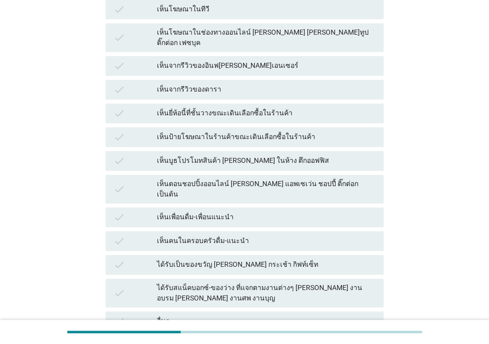
scroll to position [0, 0]
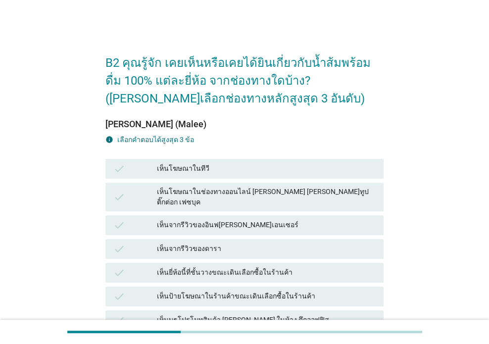
click at [213, 172] on div "เห็นโฆษณาในทีวี" at bounding box center [266, 169] width 219 height 12
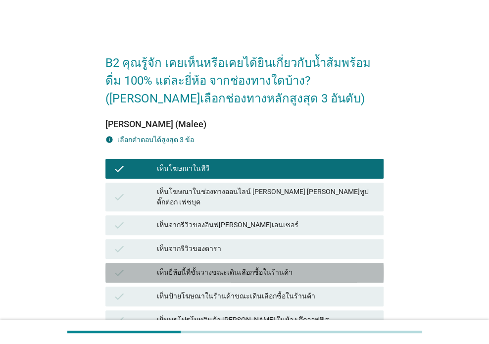
click at [240, 267] on div "เห็นยี่ห้อนี้ที่ชั้นวางขณะเดินเลือกซื้อในร้านค้า" at bounding box center [266, 273] width 219 height 12
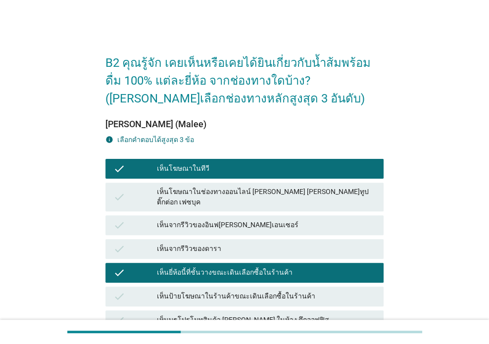
scroll to position [165, 0]
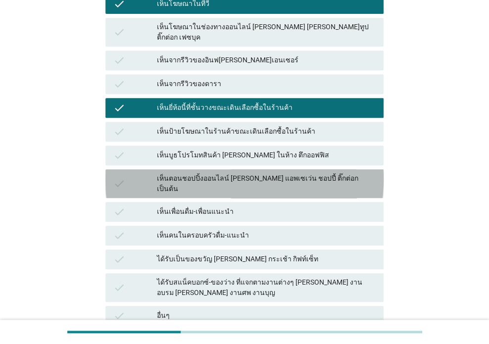
click at [220, 173] on div "เห็นตอนชอปปิ้งออนไลน์ เช่น แอพเซเว่น ชอปปี้ ติ๊กต่อก เป็นต้น" at bounding box center [266, 183] width 219 height 21
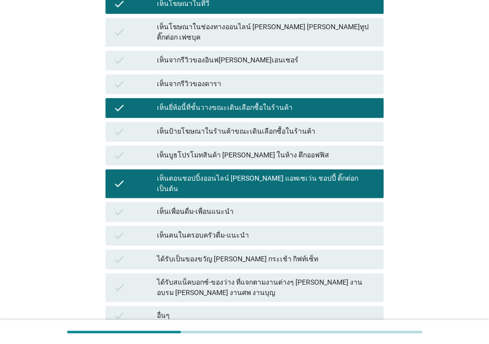
click at [226, 253] on div "ได้รับเป็นของขวัญ เช่น กระเช้า กิฟท์เซ็ท" at bounding box center [266, 259] width 219 height 12
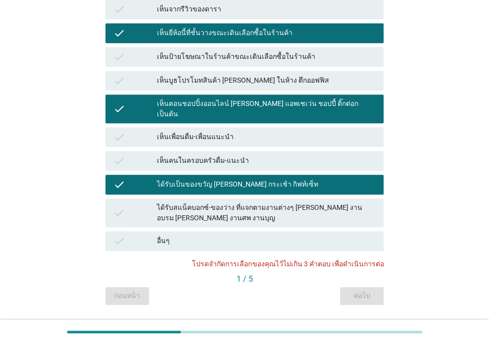
scroll to position [250, 0]
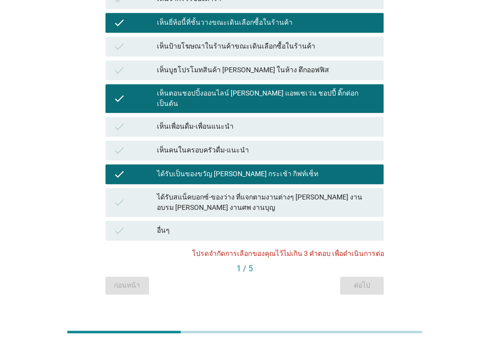
click at [255, 88] on div "เห็นตอนชอปปิ้งออนไลน์ เช่น แอพเซเว่น ชอปปี้ ติ๊กต่อก เป็นต้น" at bounding box center [266, 98] width 219 height 21
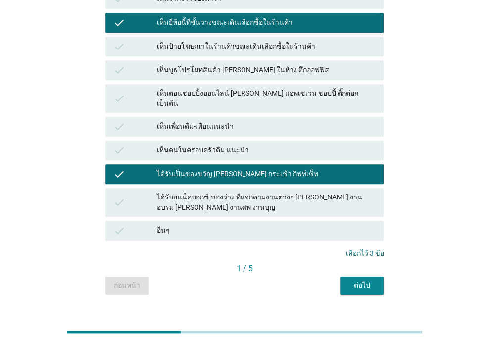
click at [257, 88] on div "เห็นตอนชอปปิ้งออนไลน์ เช่น แอพเซเว่น ชอปปี้ ติ๊กต่อก เป็นต้น" at bounding box center [266, 98] width 219 height 21
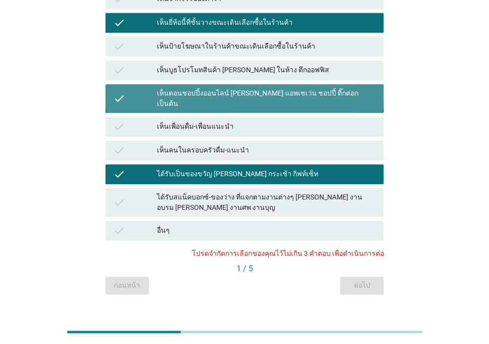
click at [241, 88] on div "เห็นตอนชอปปิ้งออนไลน์ เช่น แอพเซเว่น ชอปปี้ ติ๊กต่อก เป็นต้น" at bounding box center [266, 98] width 219 height 21
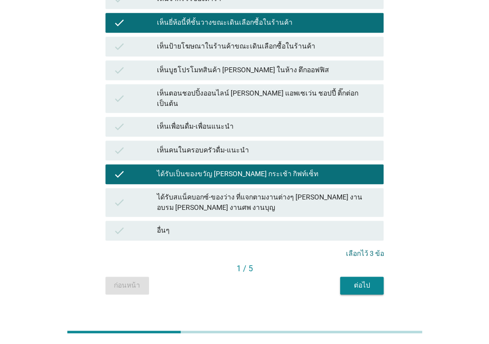
click at [363, 280] on div "ต่อไป" at bounding box center [362, 285] width 28 height 10
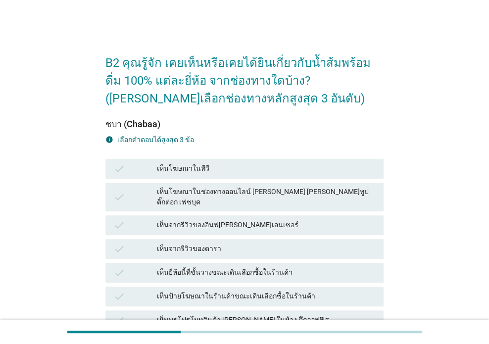
click at [233, 171] on div "เห็นโฆษณาในทีวี" at bounding box center [266, 169] width 219 height 12
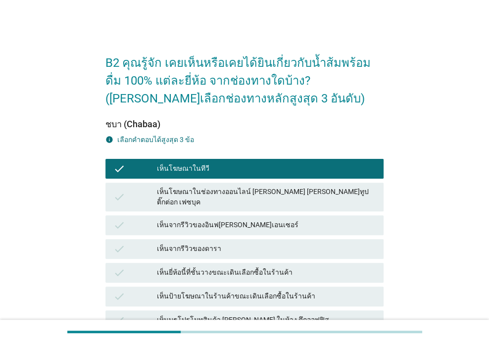
scroll to position [165, 0]
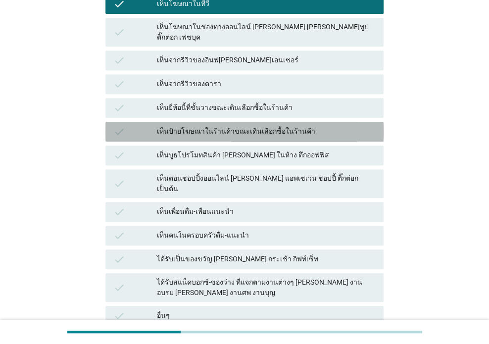
click at [227, 126] on div "เห็นป้ายโฆษณาในร้านค้าขณะเดินเลือกซื้อในร้านค้า" at bounding box center [266, 132] width 219 height 12
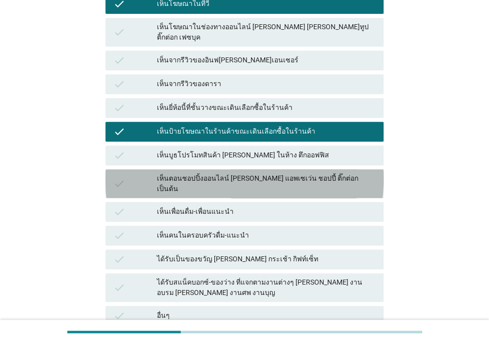
click at [249, 173] on div "เห็นตอนชอปปิ้งออนไลน์ เช่น แอพเซเว่น ชอปปี้ ติ๊กต่อก เป็นต้น" at bounding box center [266, 183] width 219 height 21
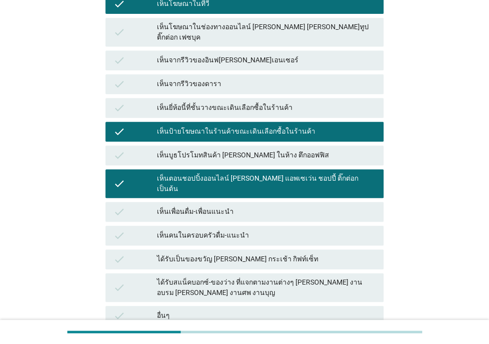
scroll to position [250, 0]
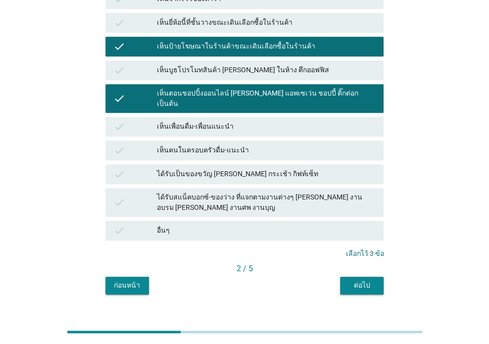
click at [360, 280] on div "ต่อไป" at bounding box center [362, 285] width 28 height 10
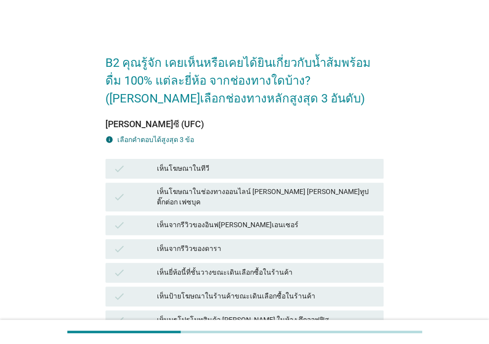
scroll to position [165, 0]
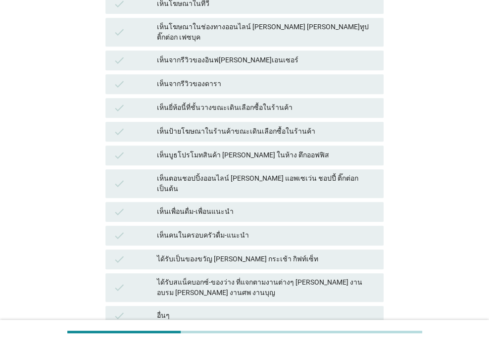
click at [252, 173] on div "เห็นตอนชอปปิ้งออนไลน์ เช่น แอพเซเว่น ชอปปี้ ติ๊กต่อก เป็นต้น" at bounding box center [266, 183] width 219 height 21
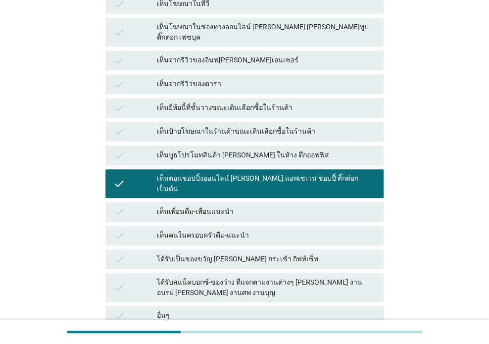
click at [205, 126] on div "เห็นป้ายโฆษณาในร้านค้าขณะเดินเลือกซื้อในร้านค้า" at bounding box center [266, 132] width 219 height 12
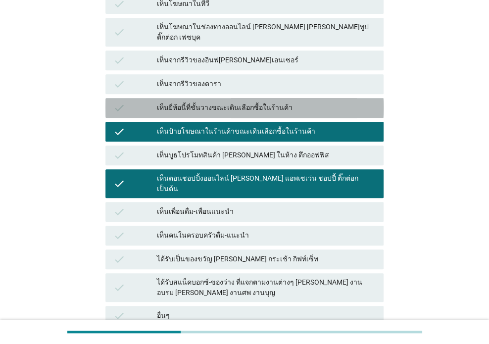
click at [206, 102] on div "เห็นยี่ห้อนี้ที่ชั้นวางขณะเดินเลือกซื้อในร้านค้า" at bounding box center [266, 108] width 219 height 12
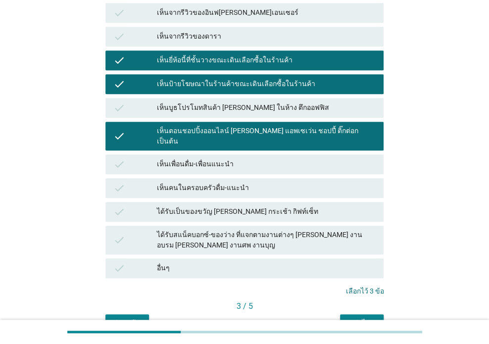
scroll to position [250, 0]
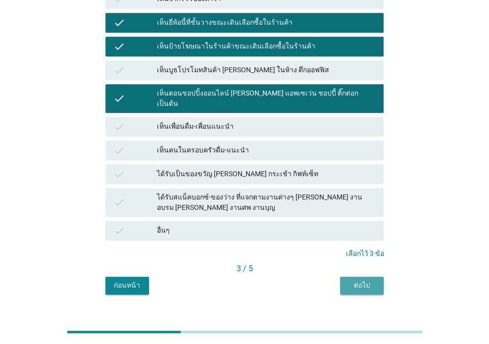
click at [347, 277] on button "ต่อไป" at bounding box center [362, 286] width 44 height 18
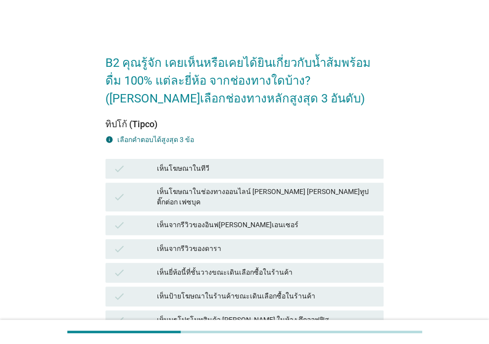
scroll to position [165, 0]
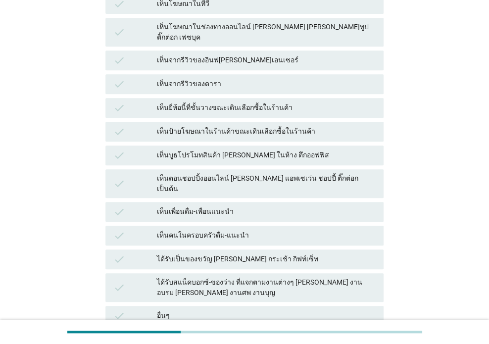
click at [261, 173] on div "เห็นตอนชอปปิ้งออนไลน์ เช่น แอพเซเว่น ชอปปี้ ติ๊กต่อก เป็นต้น" at bounding box center [266, 183] width 219 height 21
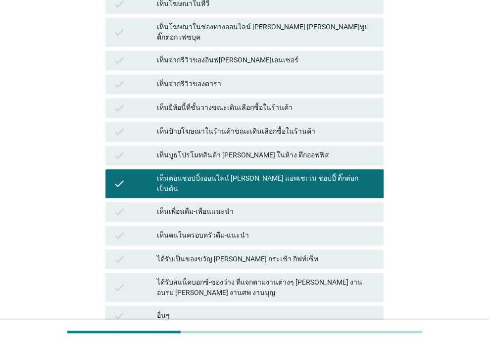
click at [220, 126] on div "เห็นป้ายโฆษณาในร้านค้าขณะเดินเลือกซื้อในร้านค้า" at bounding box center [266, 132] width 219 height 12
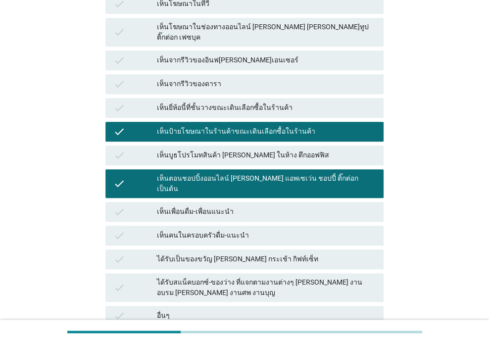
click at [235, 102] on div "เห็นยี่ห้อนี้ที่ชั้นวางขณะเดินเลือกซื้อในร้านค้า" at bounding box center [266, 108] width 219 height 12
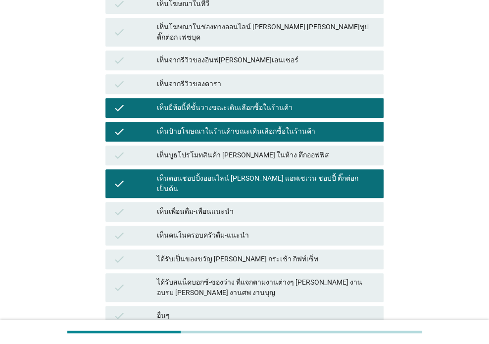
scroll to position [250, 0]
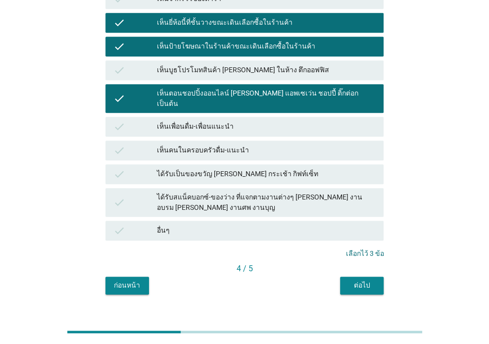
click at [352, 280] on div "ต่อไป" at bounding box center [362, 285] width 28 height 10
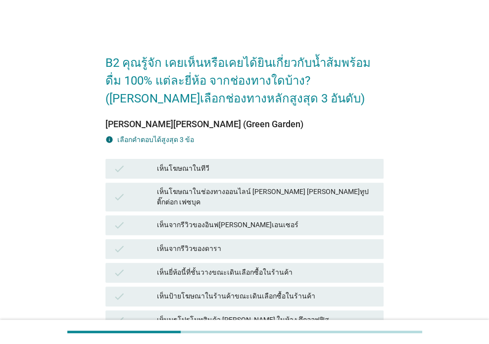
scroll to position [165, 0]
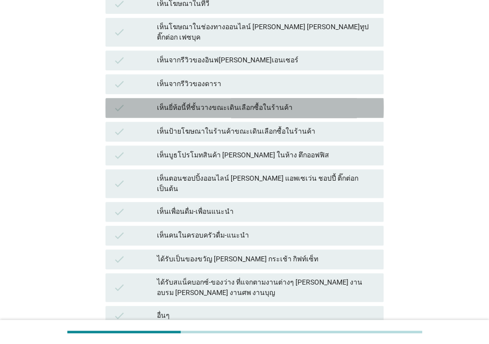
click at [229, 102] on div "เห็นยี่ห้อนี้ที่ชั้นวางขณะเดินเลือกซื้อในร้านค้า" at bounding box center [266, 108] width 219 height 12
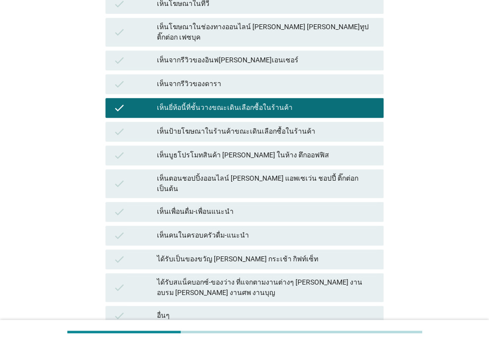
click at [226, 126] on div "เห็นป้ายโฆษณาในร้านค้าขณะเดินเลือกซื้อในร้านค้า" at bounding box center [266, 132] width 219 height 12
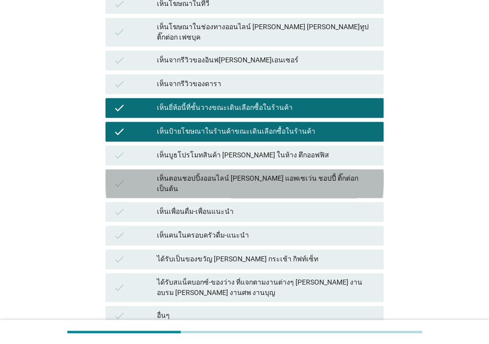
click at [237, 173] on div "เห็นตอนชอปปิ้งออนไลน์ เช่น แอพเซเว่น ชอปปี้ ติ๊กต่อก เป็นต้น" at bounding box center [266, 183] width 219 height 21
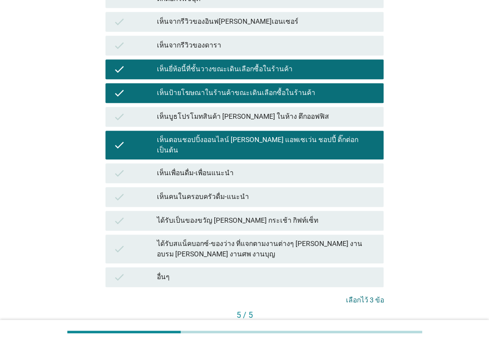
scroll to position [250, 0]
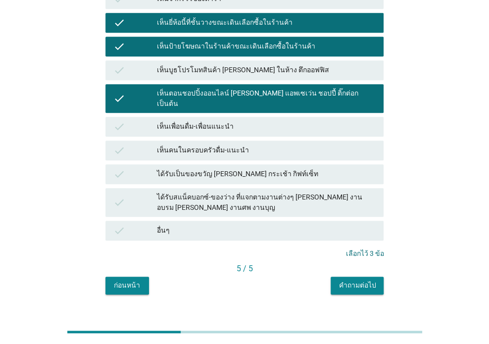
click at [361, 277] on button "คำถามต่อไป" at bounding box center [357, 286] width 53 height 18
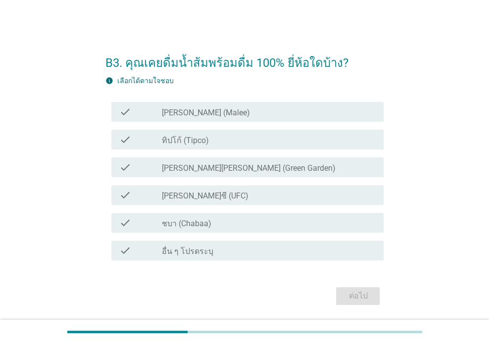
click at [222, 141] on div "check_box_outline_blank ทิปโก้ (Tipco)" at bounding box center [269, 140] width 214 height 12
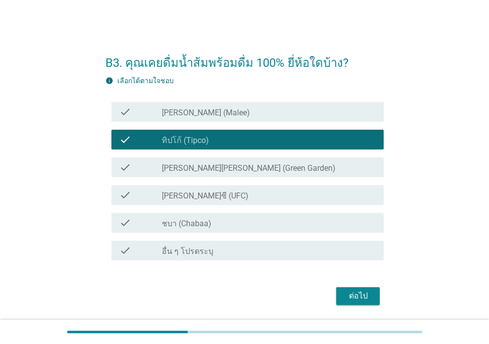
click at [207, 111] on div "check_box_outline_blank มาลี (Malee)" at bounding box center [269, 112] width 214 height 12
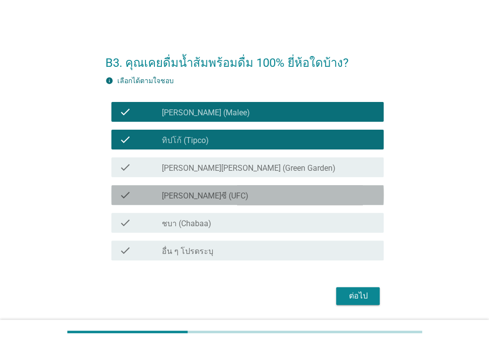
click at [223, 194] on div "check_box_outline_blank ยูเอฟซี (UFC)" at bounding box center [269, 195] width 214 height 12
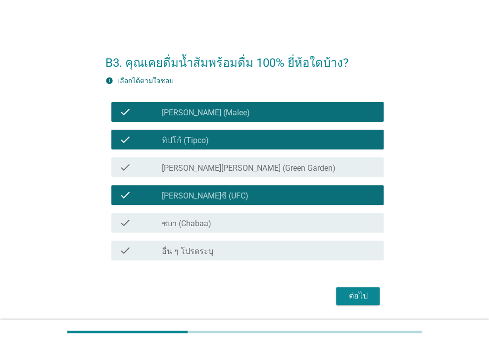
click at [224, 167] on label "กรีนการ์เด้น (Green Garden)" at bounding box center [249, 168] width 174 height 10
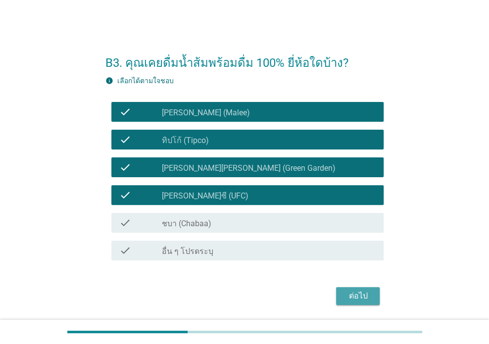
click at [358, 298] on div "ต่อไป" at bounding box center [358, 296] width 28 height 12
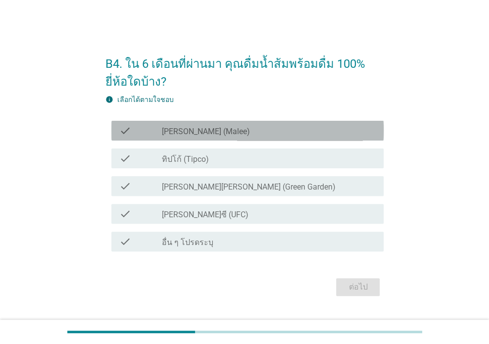
click at [228, 135] on div "check_box_outline_blank มาลี (Malee)" at bounding box center [269, 131] width 214 height 12
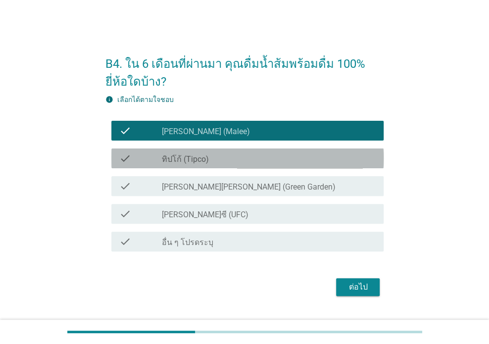
click at [226, 162] on div "check_box_outline_blank ทิปโก้ (Tipco)" at bounding box center [269, 158] width 214 height 12
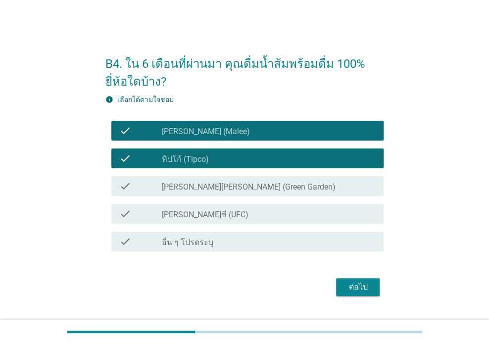
click at [226, 189] on label "กรีนการ์เด้น (Green Garden)" at bounding box center [249, 187] width 174 height 10
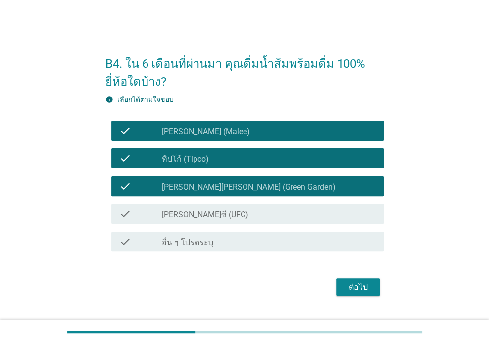
click at [229, 215] on div "check_box_outline_blank ยูเอฟซี (UFC)" at bounding box center [269, 214] width 214 height 12
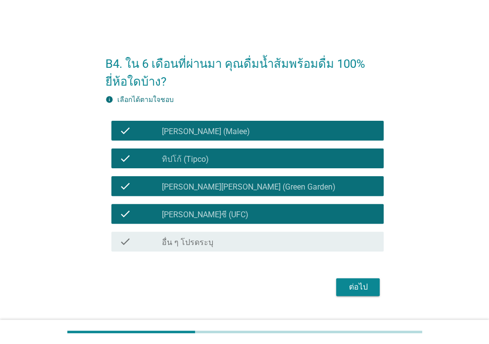
click at [349, 282] on div "ต่อไป" at bounding box center [358, 287] width 28 height 12
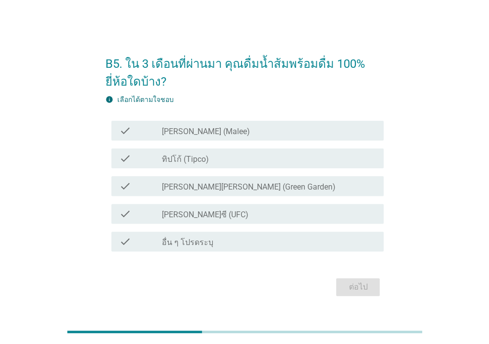
click at [211, 133] on div "check_box_outline_blank มาลี (Malee)" at bounding box center [269, 131] width 214 height 12
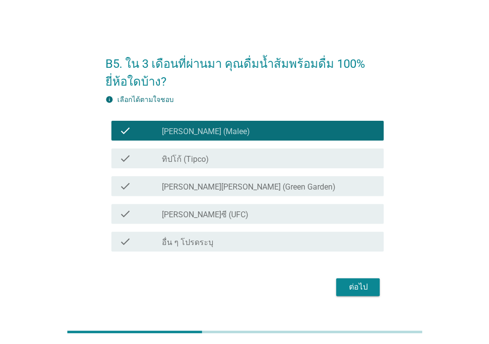
click at [221, 154] on div "check_box_outline_blank ทิปโก้ (Tipco)" at bounding box center [269, 158] width 214 height 12
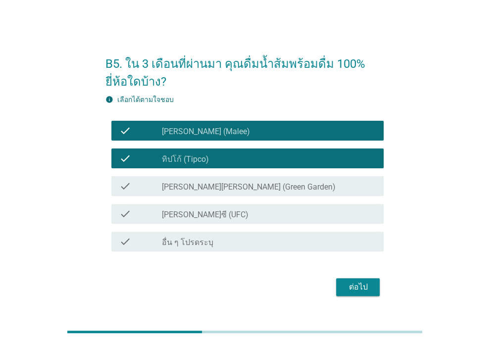
click at [222, 186] on label "กรีนการ์เด้น (Green Garden)" at bounding box center [249, 187] width 174 height 10
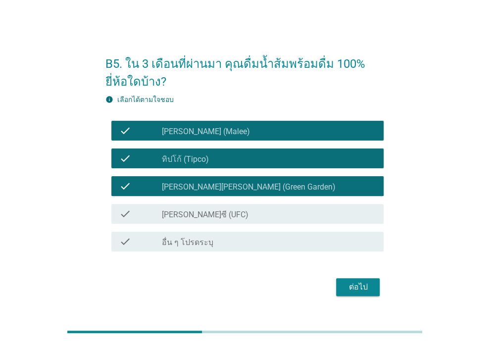
click at [347, 287] on div "ต่อไป" at bounding box center [358, 287] width 28 height 12
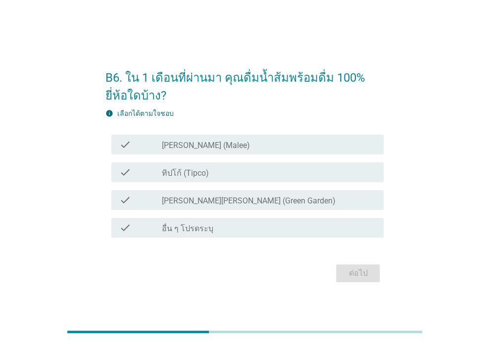
click at [236, 148] on div "check_box_outline_blank มาลี (Malee)" at bounding box center [269, 145] width 214 height 12
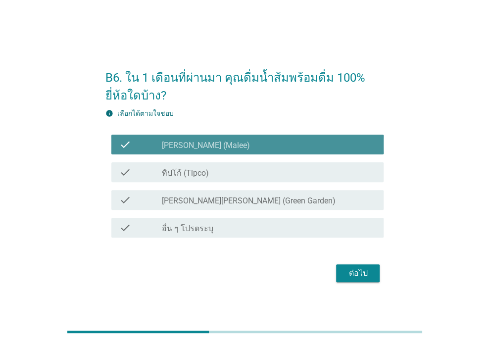
click at [237, 171] on div "check_box_outline_blank ทิปโก้ (Tipco)" at bounding box center [269, 172] width 214 height 12
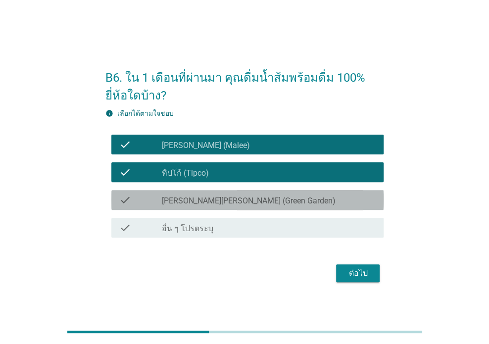
click at [236, 196] on label "กรีนการ์เด้น (Green Garden)" at bounding box center [249, 201] width 174 height 10
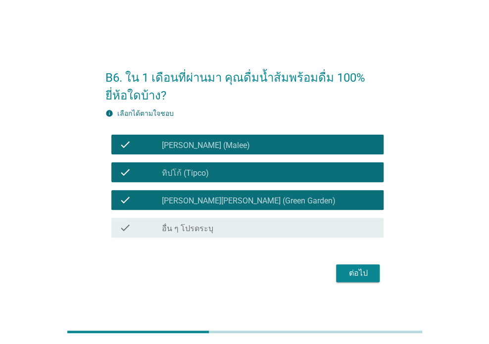
click at [343, 255] on form "B6. ใน 1 เดือนที่ผ่านมา คุณดื่มน้ำส้มพร้อมดื่ม 100% ยี่ห้อใดบ้าง? info เลือกได้…" at bounding box center [244, 172] width 279 height 226
click at [349, 270] on div "ต่อไป" at bounding box center [358, 273] width 28 height 12
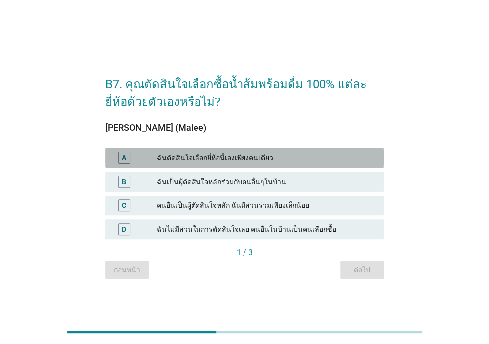
click at [250, 160] on div "ฉันตัดสินใจเลือกยี่ห้อนี้เองเพียงคนเดียว" at bounding box center [266, 158] width 219 height 12
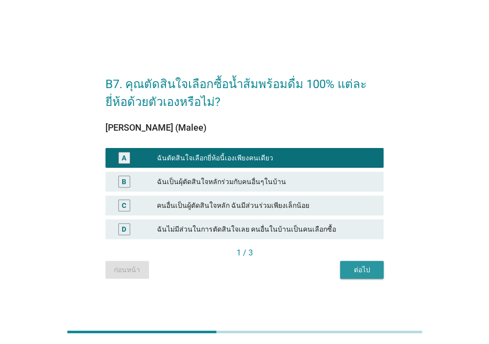
click at [356, 272] on div "ต่อไป" at bounding box center [362, 270] width 28 height 10
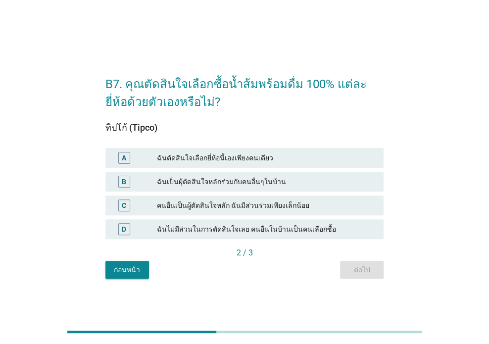
click at [258, 159] on div "ฉันตัดสินใจเลือกยี่ห้อนี้เองเพียงคนเดียว" at bounding box center [266, 158] width 219 height 12
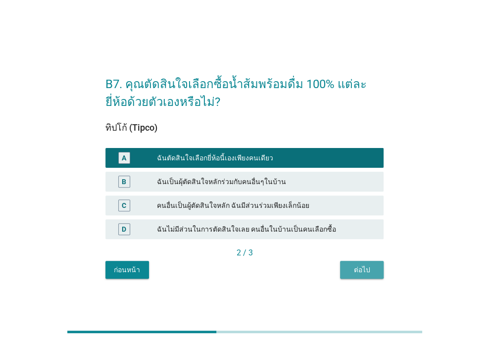
click at [355, 264] on button "ต่อไป" at bounding box center [362, 270] width 44 height 18
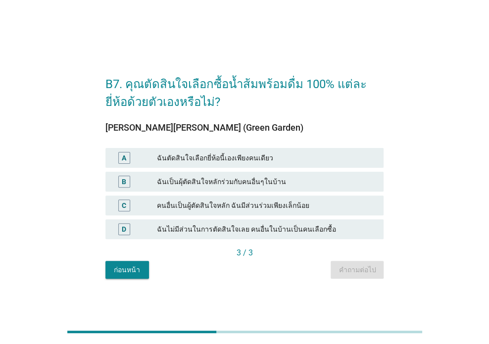
click at [226, 153] on div "ฉันตัดสินใจเลือกยี่ห้อนี้เองเพียงคนเดียว" at bounding box center [266, 158] width 219 height 12
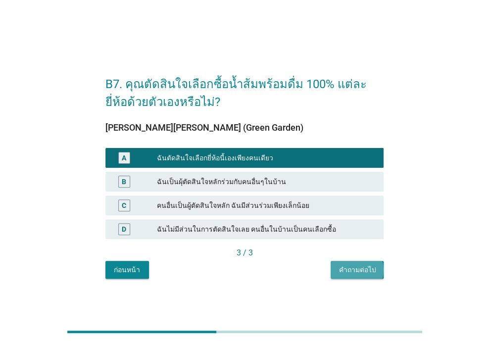
click at [350, 269] on div "คำถามต่อไป" at bounding box center [356, 270] width 37 height 10
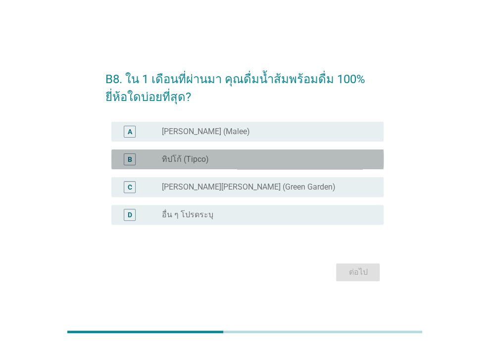
click at [215, 157] on div "radio_button_unchecked ทิปโก้ (Tipco)" at bounding box center [265, 159] width 206 height 10
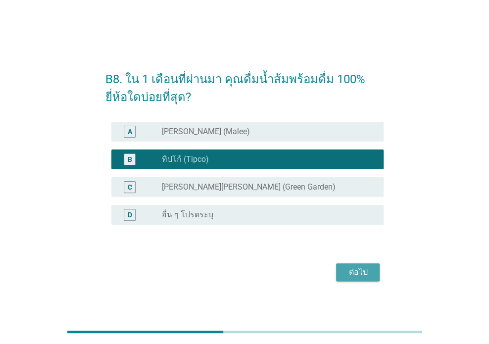
click at [354, 278] on div "ต่อไป" at bounding box center [358, 272] width 28 height 12
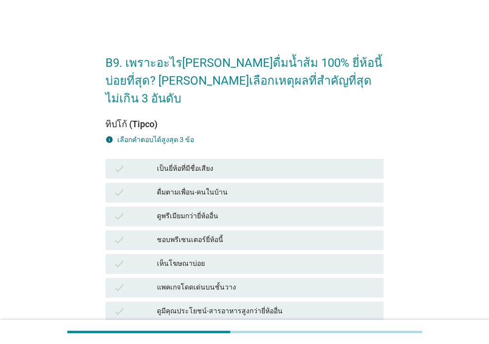
click at [208, 258] on div "เห็นโฆษณาบ่อย" at bounding box center [266, 264] width 219 height 12
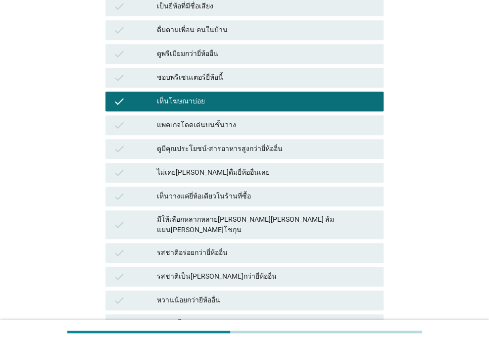
scroll to position [165, 0]
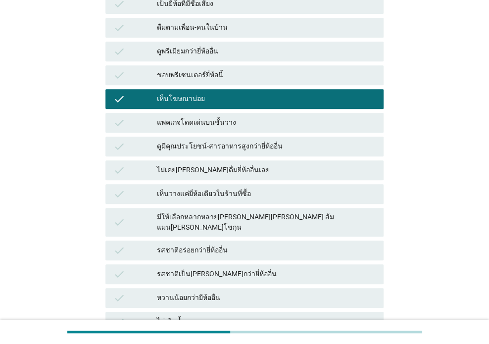
click at [206, 141] on div "ดูมีคุณประโยชน์-สารอาหารสูงกว่ายี่ห้ออื่น" at bounding box center [266, 147] width 219 height 12
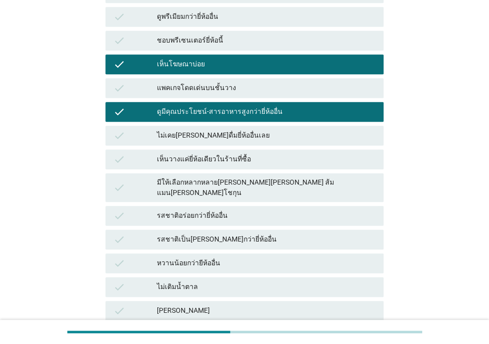
scroll to position [224, 0]
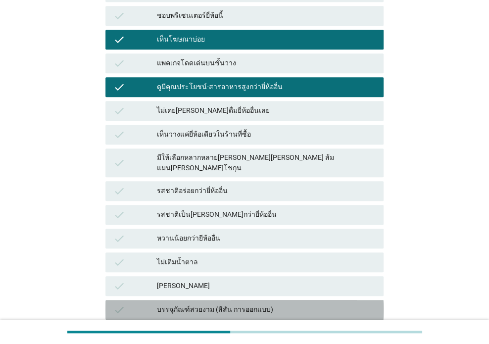
click at [189, 304] on div "บรรจุภัณฑ์สวยงาม (สีสัน การออกแบบ)" at bounding box center [266, 310] width 219 height 12
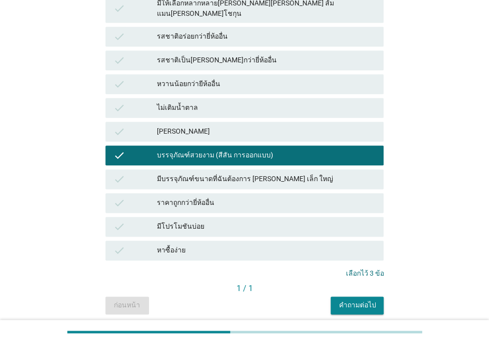
scroll to position [389, 0]
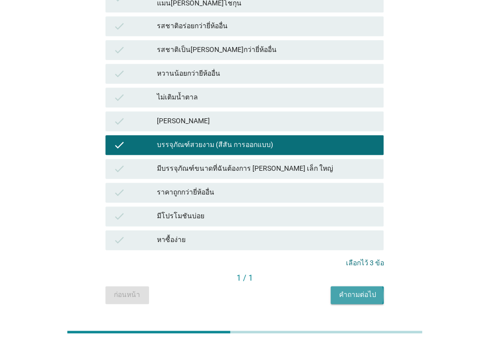
click at [350, 289] on div "คำถามต่อไป" at bounding box center [356, 294] width 37 height 10
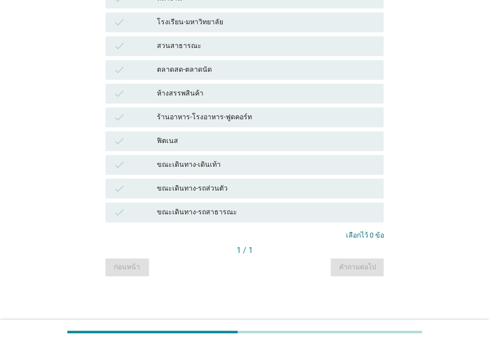
scroll to position [0, 0]
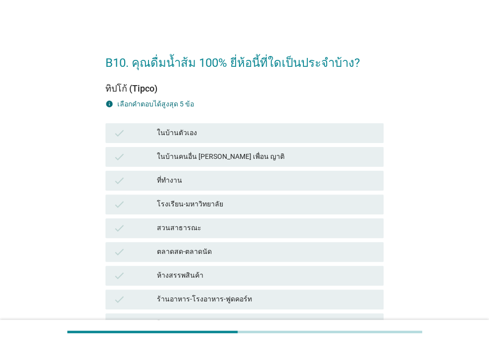
click at [224, 136] on div "ในบ้านตัวเอง" at bounding box center [266, 133] width 219 height 12
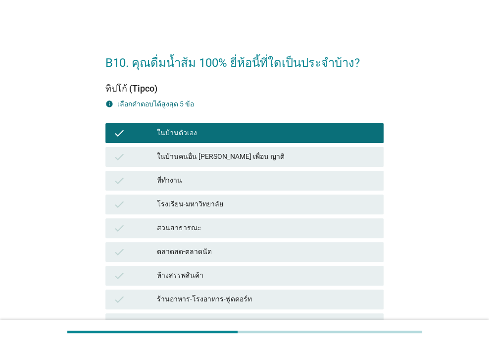
click at [186, 273] on div "ห้างสรรพสินค้า" at bounding box center [266, 276] width 219 height 12
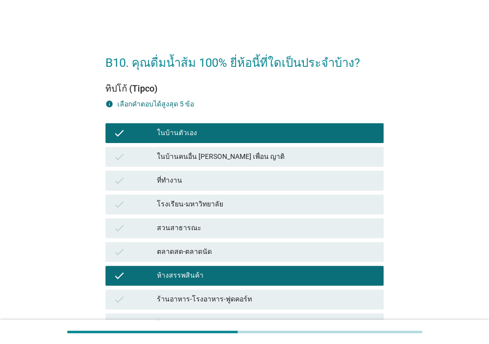
click at [204, 181] on div "ที่ทำงาน" at bounding box center [266, 181] width 219 height 12
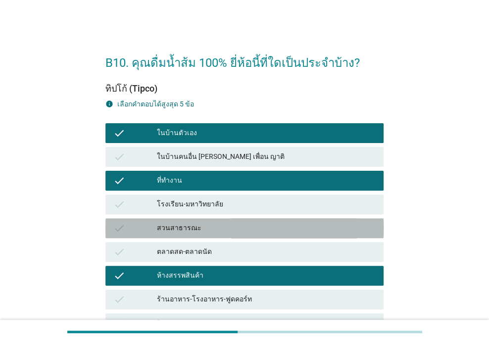
click at [203, 229] on div "สวนสาธารณะ" at bounding box center [266, 228] width 219 height 12
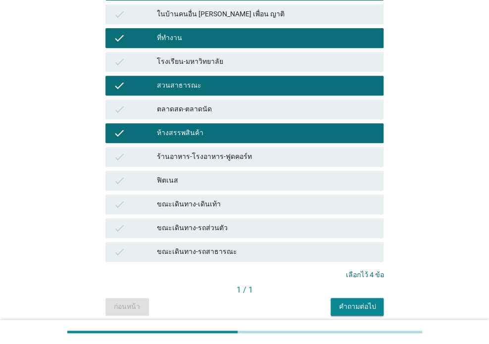
scroll to position [182, 0]
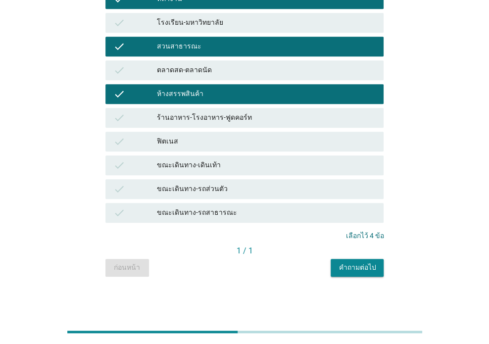
click at [205, 123] on div "ร้านอาหาร-โรงอาหาร-ฟูดคอร์ท" at bounding box center [266, 118] width 219 height 12
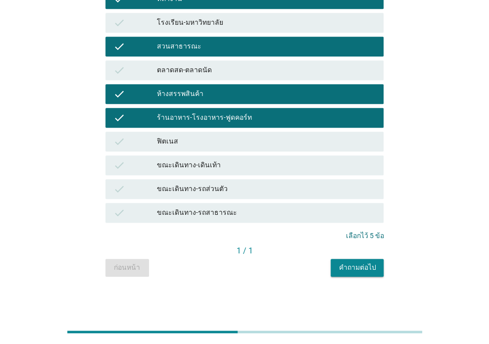
click at [348, 270] on div "คำถามต่อไป" at bounding box center [356, 267] width 37 height 10
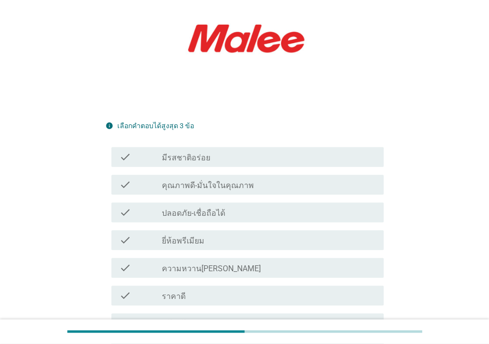
scroll to position [165, 0]
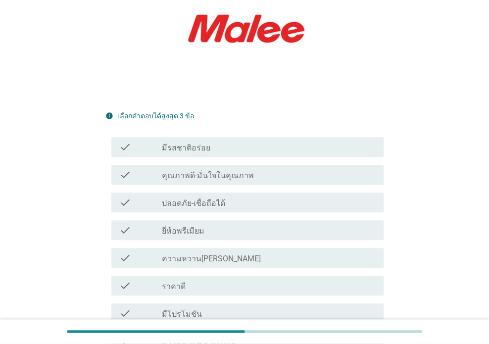
click at [209, 141] on div "check_box_outline_blank มีรสชาติอร่อย" at bounding box center [269, 147] width 214 height 12
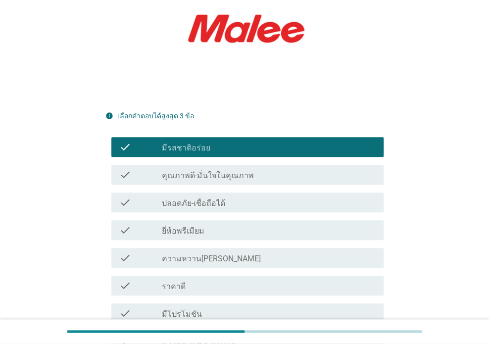
drag, startPoint x: 201, startPoint y: 214, endPoint x: 208, endPoint y: 217, distance: 7.1
click at [201, 226] on label "ยี่ห้อพรีเมียม" at bounding box center [183, 231] width 43 height 10
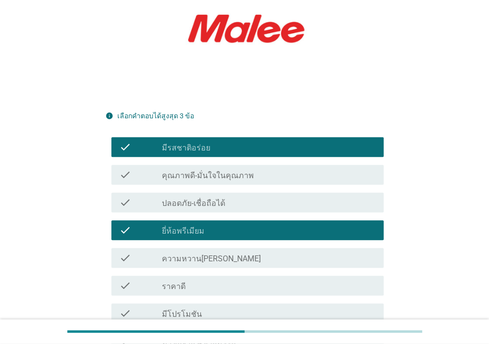
click at [204, 280] on div "check_box_outline_blank ราคาดี" at bounding box center [269, 286] width 214 height 12
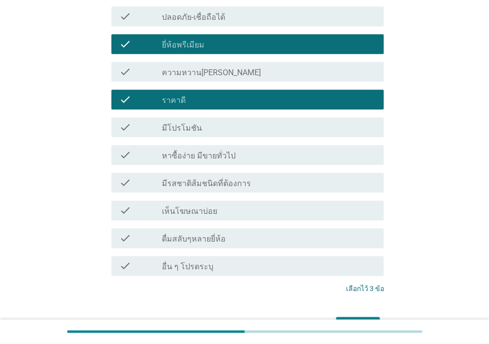
scroll to position [394, 0]
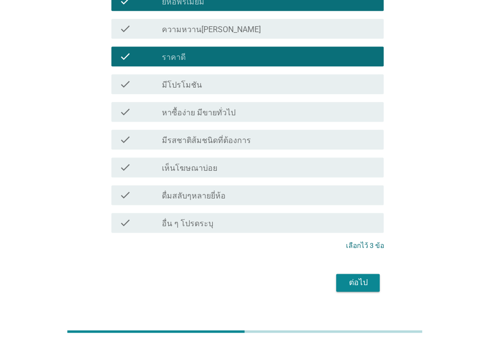
click at [344, 277] on div "ต่อไป" at bounding box center [358, 283] width 28 height 12
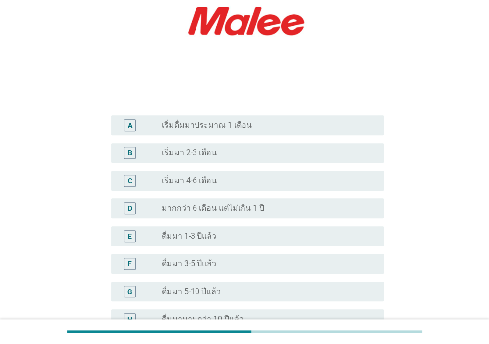
scroll to position [165, 0]
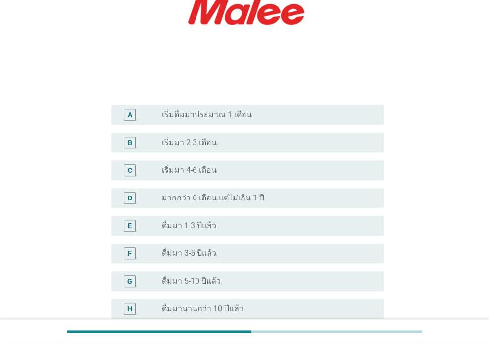
click at [206, 277] on label "ดื่มมา 5-10 ปีแล้ว" at bounding box center [191, 281] width 59 height 10
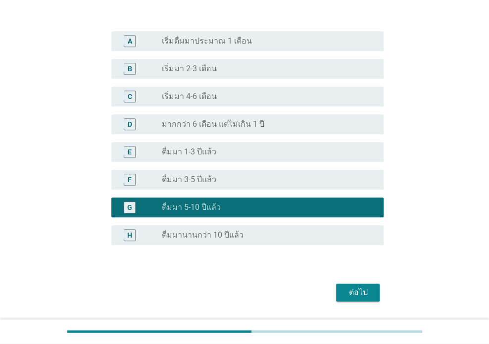
scroll to position [266, 0]
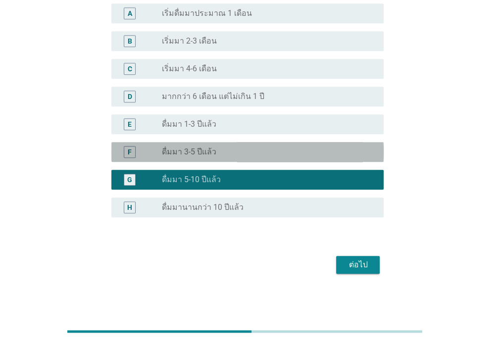
click at [225, 154] on div "radio_button_unchecked ดื่มมา 3-5 ปีแล้ว" at bounding box center [265, 152] width 206 height 10
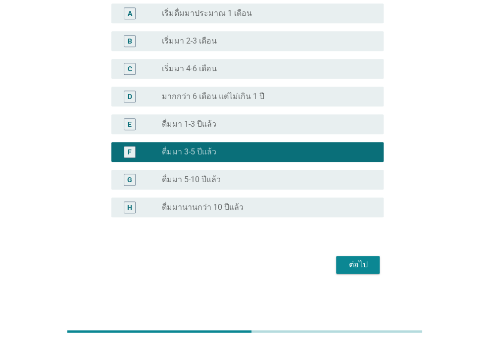
click at [367, 267] on div "ต่อไป" at bounding box center [358, 265] width 28 height 12
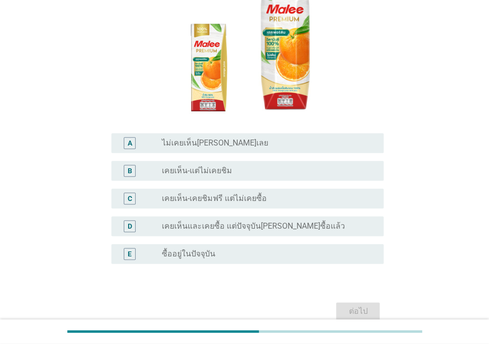
scroll to position [165, 0]
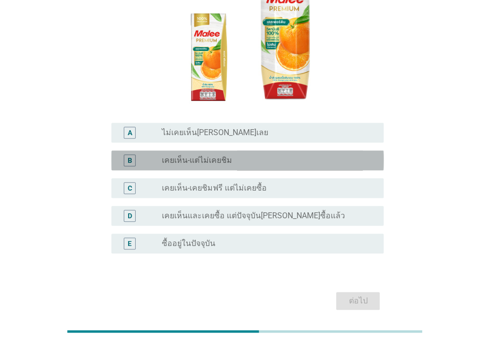
click at [200, 155] on label "เคยเห็น-แต่ไม่เคยชิม" at bounding box center [197, 160] width 70 height 10
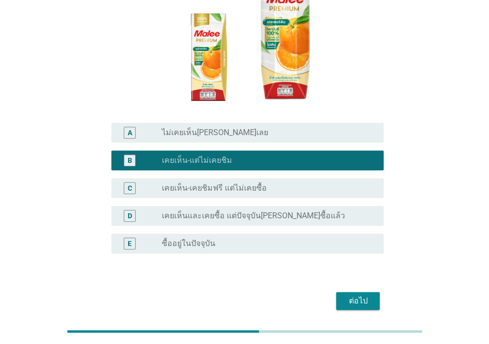
click at [357, 295] on div "ต่อไป" at bounding box center [358, 301] width 28 height 12
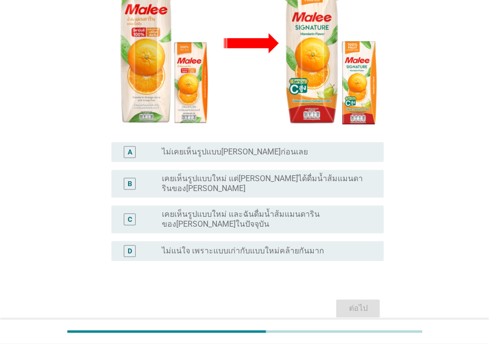
scroll to position [209, 0]
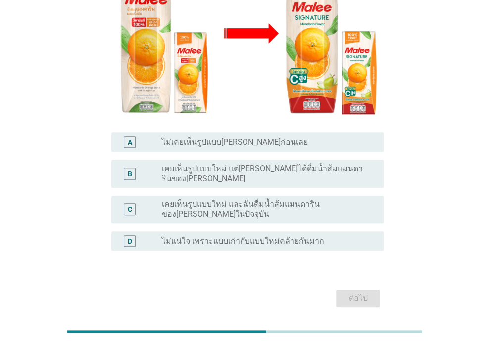
click at [230, 236] on label "ไม่แน่ใจ เพราะแบบเก่ากับแบบใหม่คล้ายกันมาก" at bounding box center [243, 241] width 162 height 10
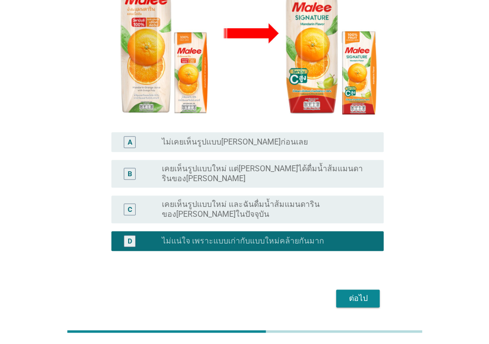
click at [360, 292] on div "ต่อไป" at bounding box center [358, 298] width 28 height 12
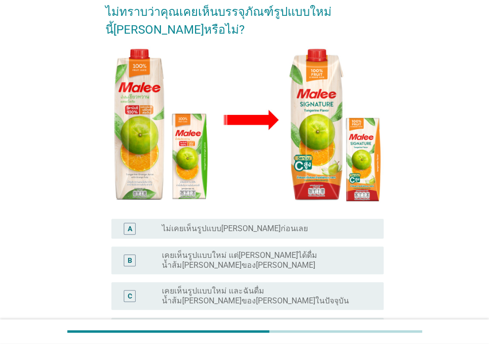
scroll to position [165, 0]
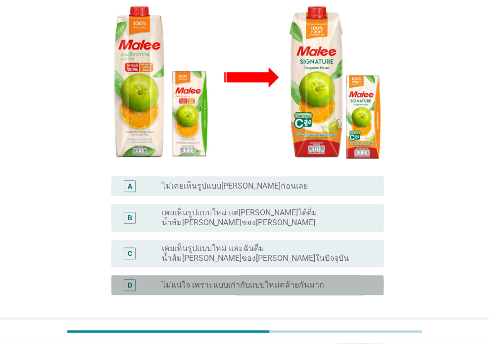
click at [251, 275] on div "D radio_button_unchecked ไม่แน่ใจ เพราะแบบเก่ากับแบบใหม่คล้ายกันมาก" at bounding box center [247, 285] width 273 height 20
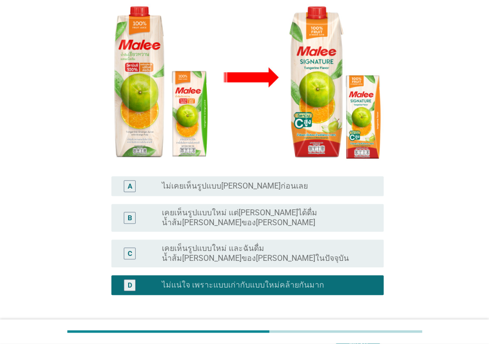
click at [363, 336] on div "ต่อไป" at bounding box center [358, 342] width 28 height 12
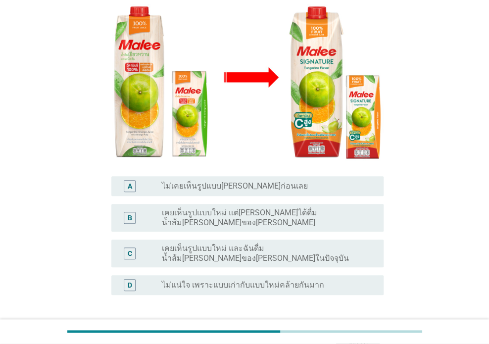
click at [273, 279] on div "radio_button_unchecked ไม่แน่ใจ เพราะแบบเก่ากับแบบใหม่คล้ายกันมาก" at bounding box center [269, 285] width 214 height 12
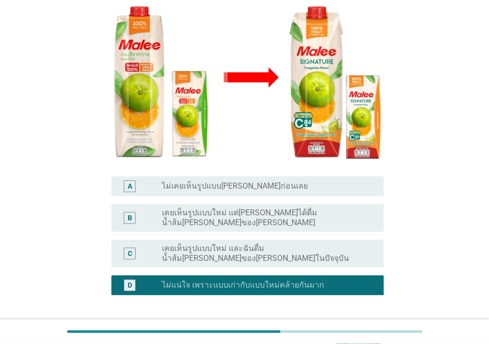
click at [352, 336] on div "ต่อไป" at bounding box center [358, 342] width 28 height 12
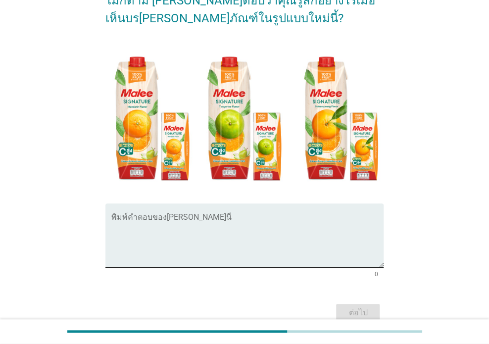
scroll to position [129, 0]
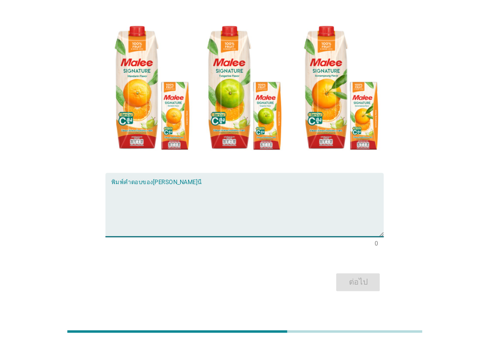
click at [182, 185] on textarea "พิมพ์คำตอบของคุณ ที่นี่" at bounding box center [247, 211] width 273 height 52
type textarea "สีสวย ตัวหนังสือชัดเจน"
click at [358, 273] on button "ต่อไป" at bounding box center [358, 282] width 44 height 18
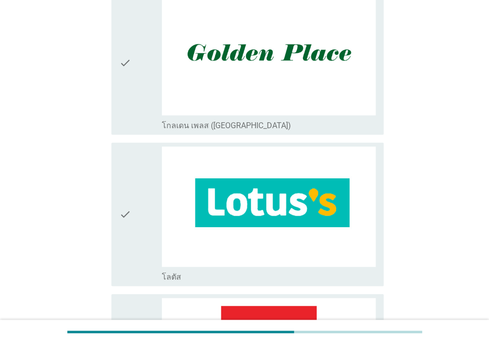
scroll to position [0, 0]
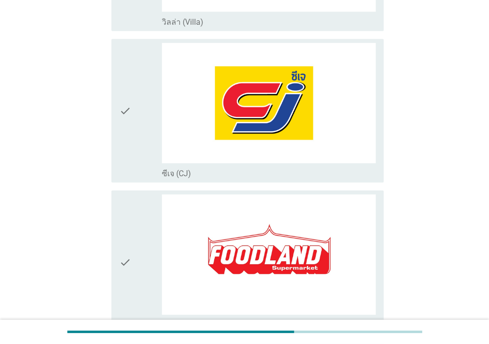
click at [146, 109] on div "check" at bounding box center [140, 111] width 43 height 136
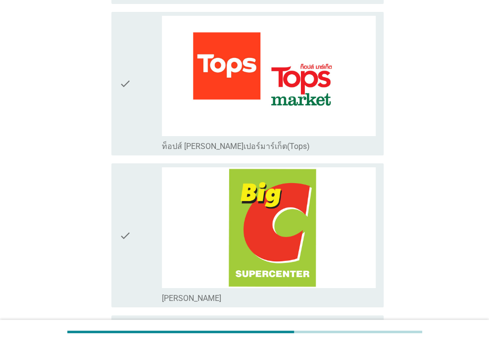
scroll to position [1649, 0]
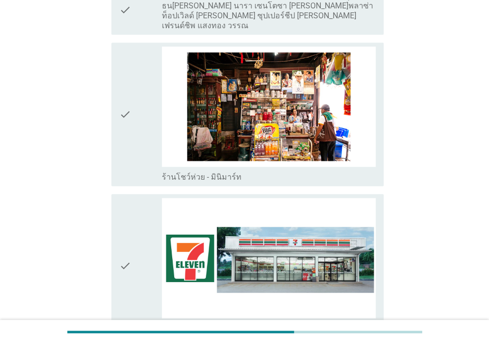
click at [139, 212] on div "check" at bounding box center [140, 266] width 43 height 136
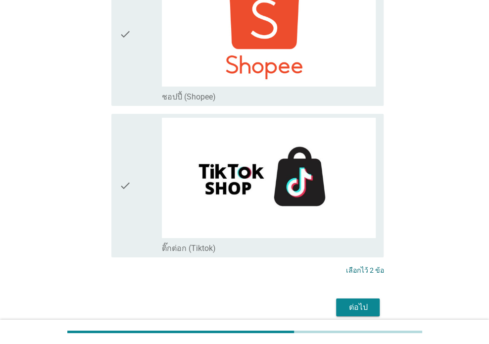
scroll to position [2678, 0]
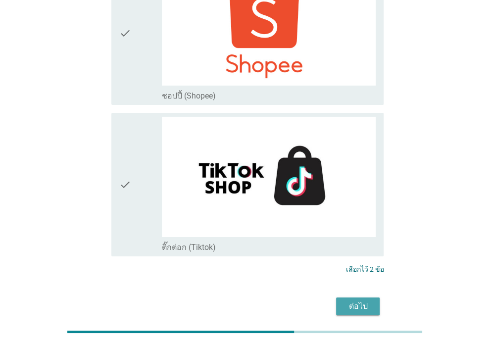
click at [365, 300] on div "ต่อไป" at bounding box center [358, 306] width 28 height 12
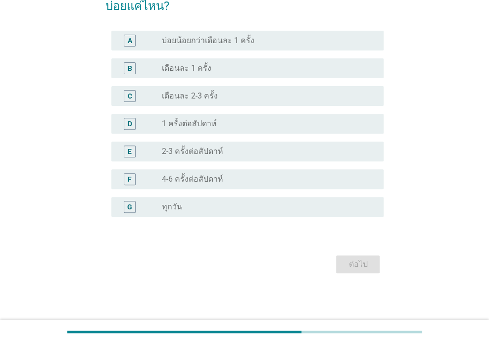
scroll to position [0, 0]
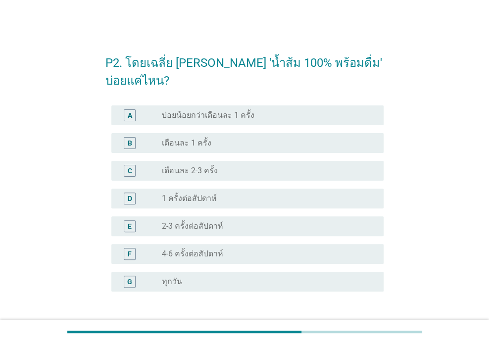
drag, startPoint x: 193, startPoint y: 210, endPoint x: 228, endPoint y: 225, distance: 37.9
click at [193, 221] on label "2-3 ครั้งต่อสัปดาห์" at bounding box center [192, 226] width 61 height 10
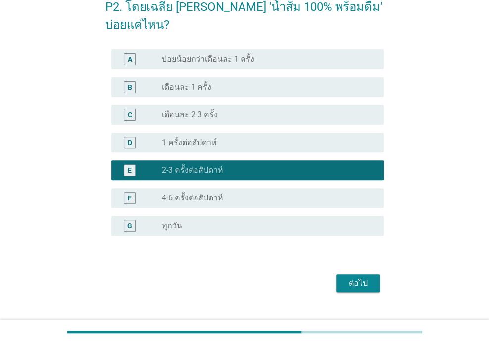
scroll to position [56, 0]
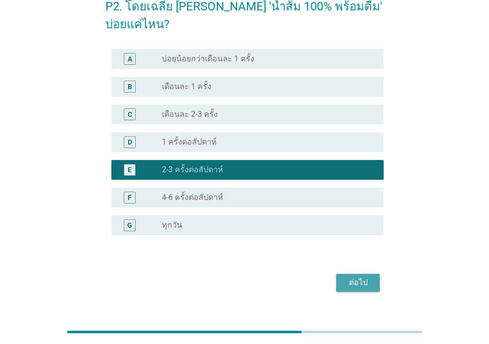
click at [352, 277] on div "ต่อไป" at bounding box center [358, 283] width 28 height 12
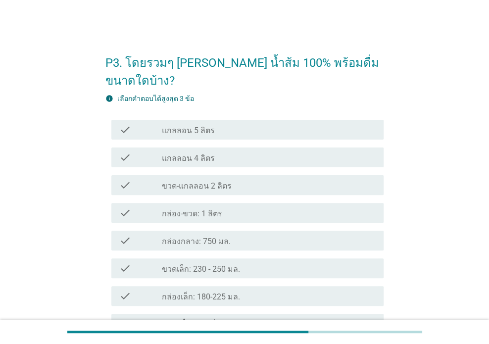
click at [243, 262] on div "check_box_outline_blank ขวดเล็ก: 230 - 250 มล." at bounding box center [269, 268] width 214 height 12
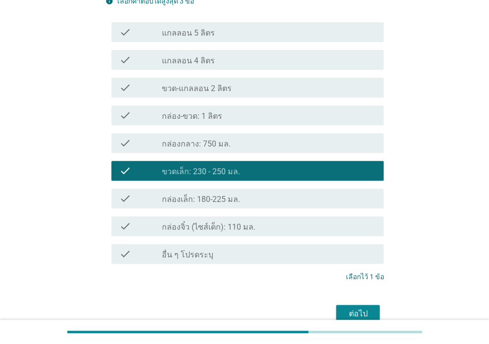
scroll to position [129, 0]
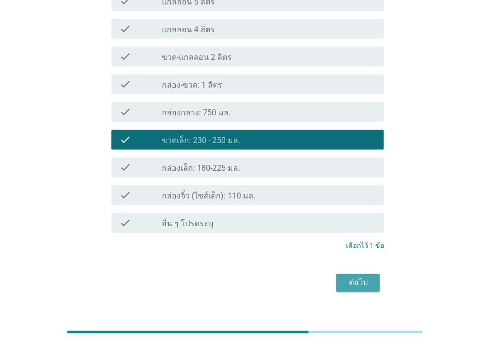
click at [357, 277] on div "ต่อไป" at bounding box center [358, 283] width 28 height 12
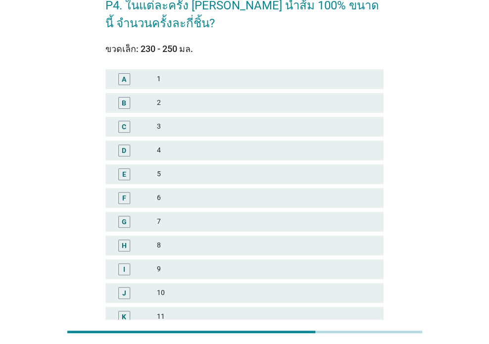
scroll to position [0, 0]
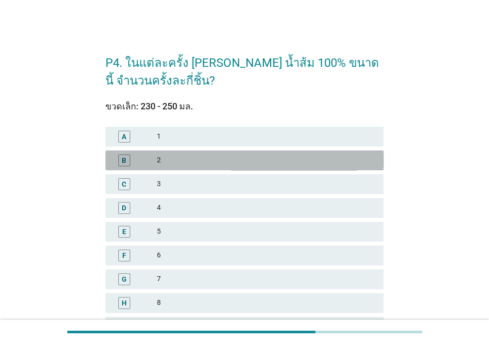
click at [179, 161] on div "2" at bounding box center [266, 160] width 219 height 12
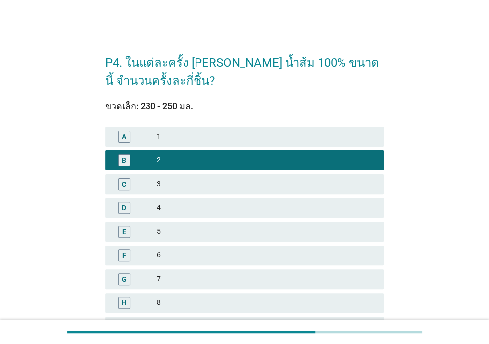
click at [189, 141] on div "1" at bounding box center [266, 137] width 219 height 12
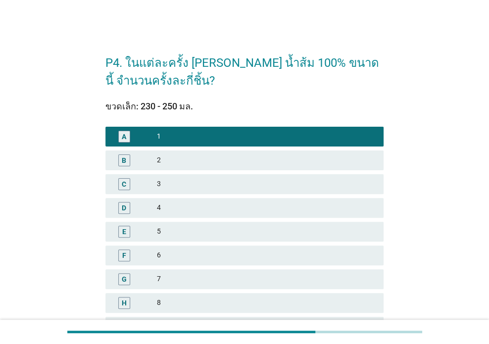
click at [193, 158] on div "2" at bounding box center [266, 160] width 219 height 12
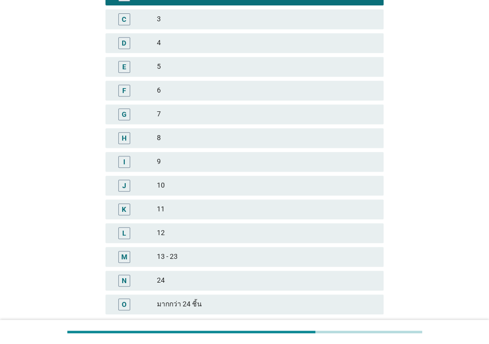
scroll to position [241, 0]
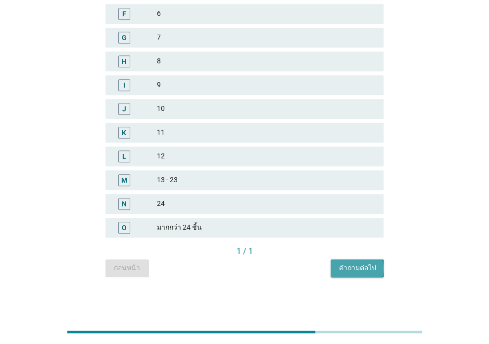
click at [357, 264] on div "คำถามต่อไป" at bounding box center [356, 268] width 37 height 10
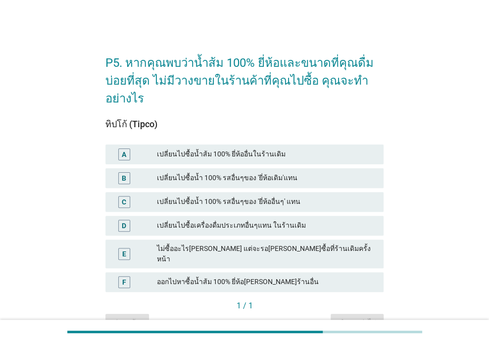
drag, startPoint x: 248, startPoint y: 274, endPoint x: 255, endPoint y: 274, distance: 6.9
click at [249, 276] on div "ออกไปหาซื้อน้ำส้ม 100% ยี่ห้อเดิม ที่ร้านอื่น" at bounding box center [266, 282] width 219 height 12
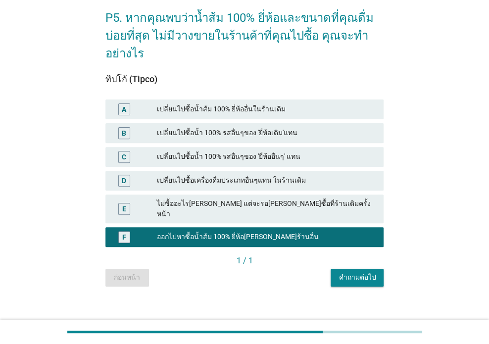
scroll to position [46, 0]
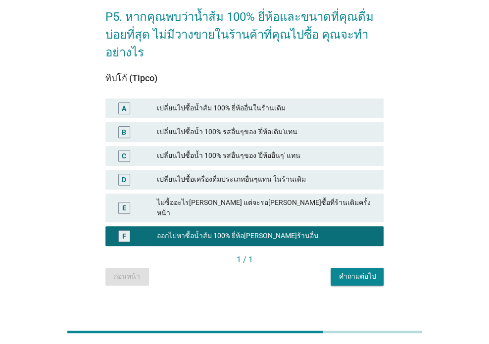
click at [368, 271] on div "คำถามต่อไป" at bounding box center [356, 276] width 37 height 10
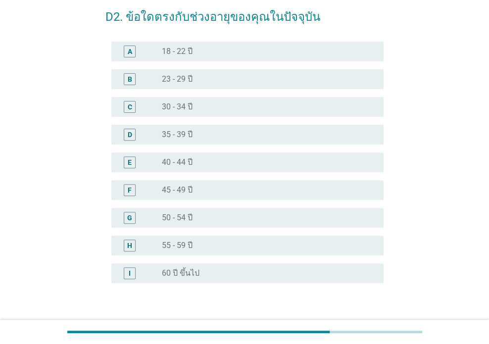
scroll to position [0, 0]
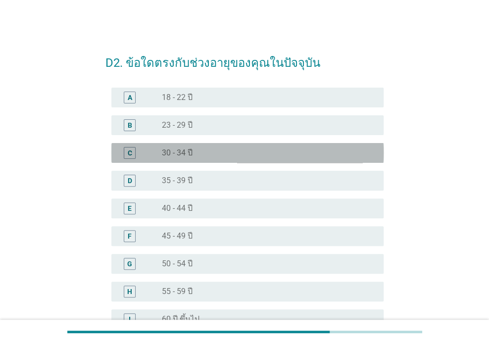
click at [206, 154] on div "radio_button_unchecked 30 - 34 ปี" at bounding box center [265, 153] width 206 height 10
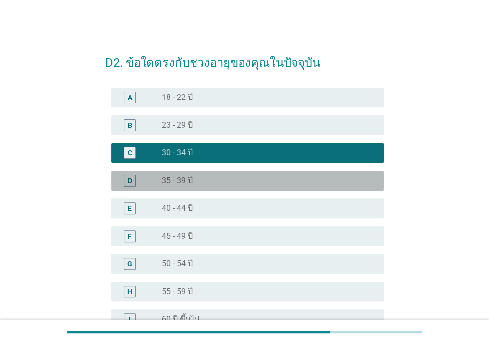
click at [200, 176] on div "radio_button_unchecked 35 - 39 ปี" at bounding box center [265, 181] width 206 height 10
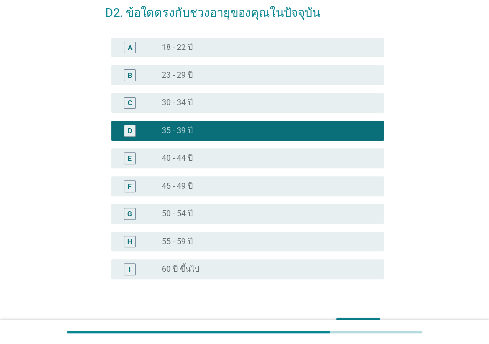
scroll to position [112, 0]
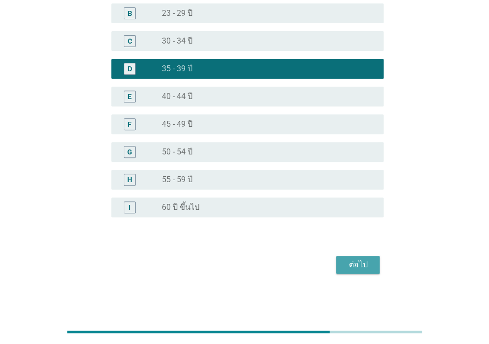
click at [355, 261] on div "ต่อไป" at bounding box center [358, 265] width 28 height 12
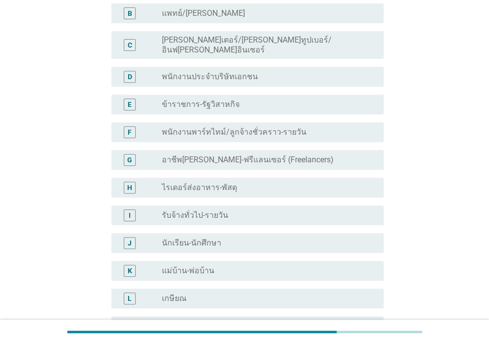
scroll to position [0, 0]
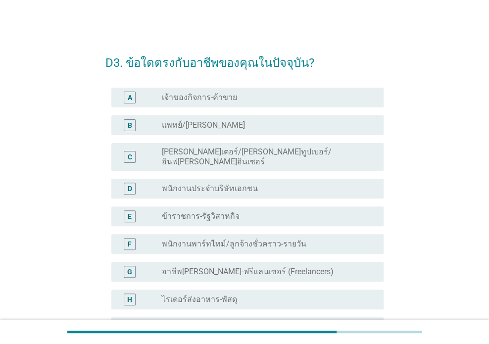
click at [209, 184] on label "พนักงานประจำบริษัทเอกชน" at bounding box center [210, 189] width 96 height 10
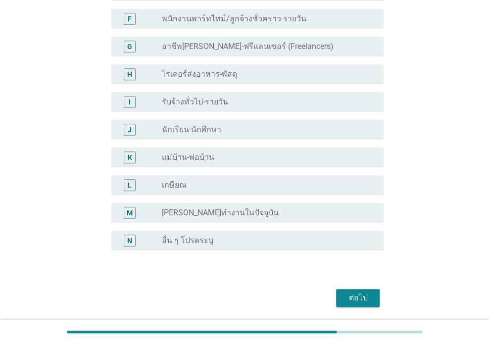
scroll to position [250, 0]
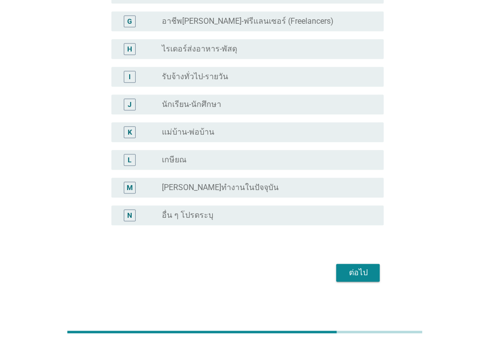
click at [354, 267] on div "ต่อไป" at bounding box center [358, 273] width 28 height 12
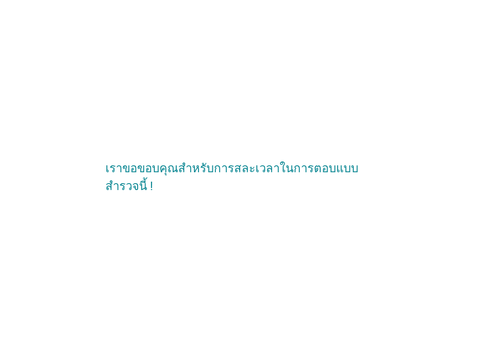
scroll to position [0, 0]
